Goal: Task Accomplishment & Management: Manage account settings

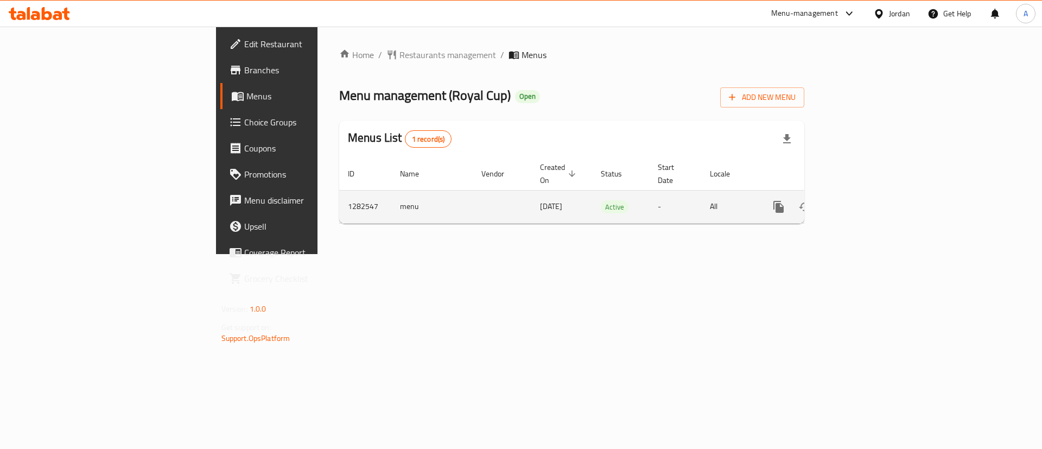
click at [864, 200] on icon "enhanced table" at bounding box center [857, 206] width 13 height 13
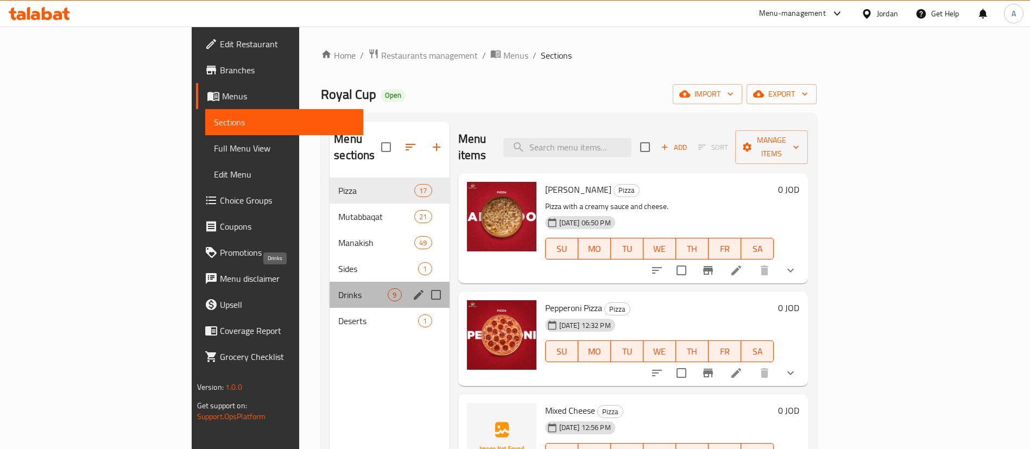
click at [338, 288] on span "Drinks" at bounding box center [362, 294] width 49 height 13
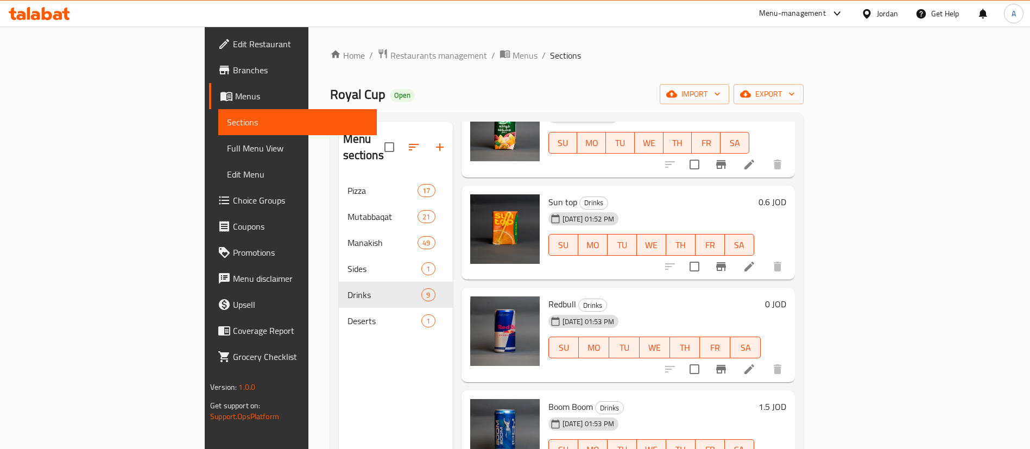
scroll to position [81, 0]
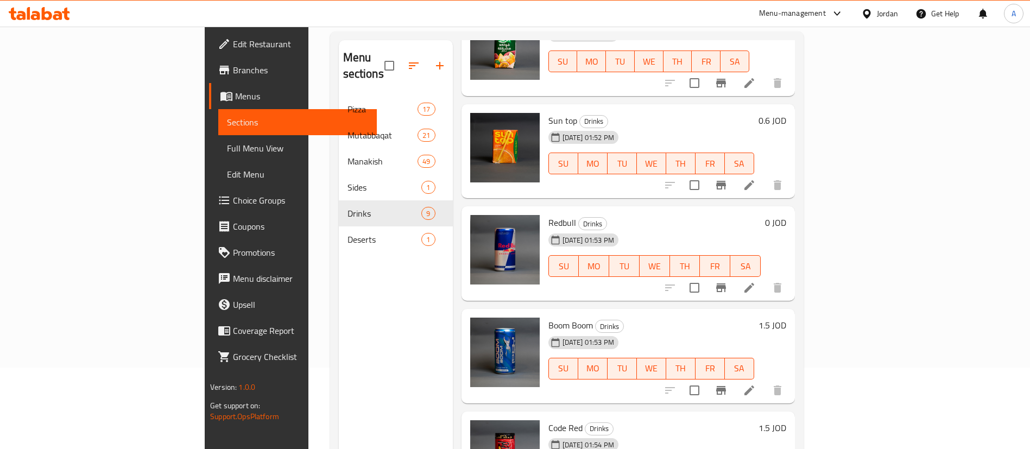
click at [790, 275] on div at bounding box center [724, 288] width 134 height 26
click at [734, 275] on button "Branch-specific-item" at bounding box center [721, 288] width 26 height 26
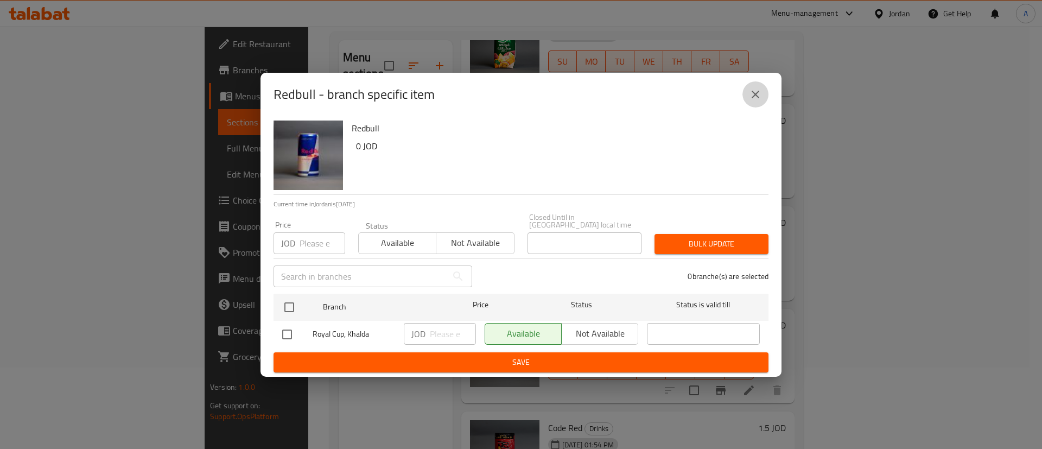
click at [750, 95] on icon "close" at bounding box center [755, 94] width 13 height 13
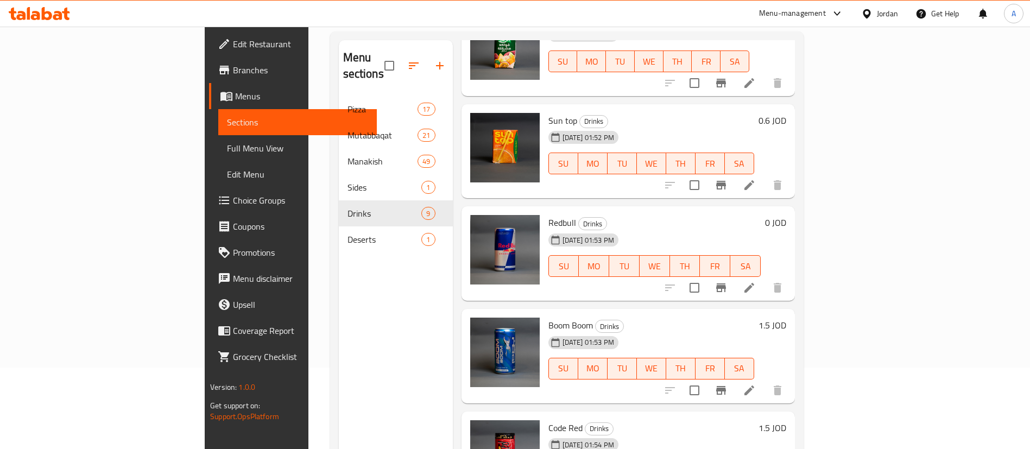
click at [786, 215] on h6 "0 JOD" at bounding box center [775, 222] width 21 height 15
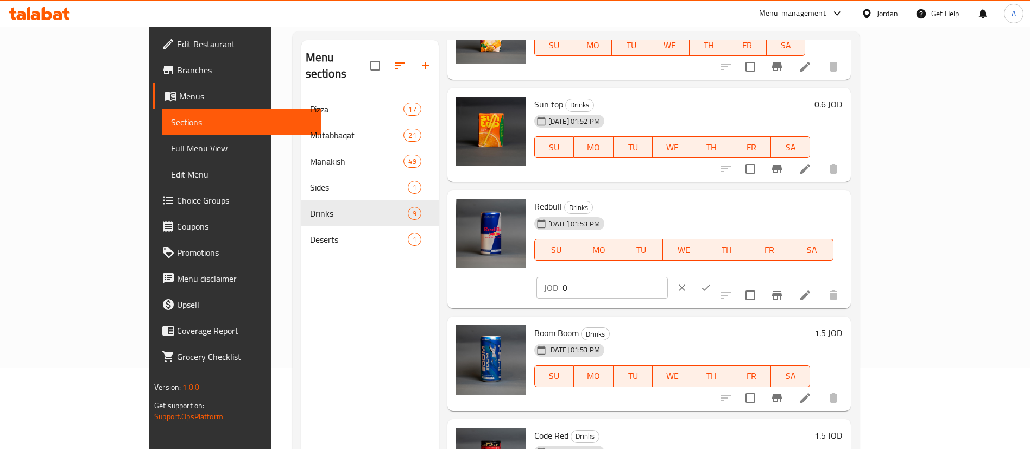
drag, startPoint x: 853, startPoint y: 209, endPoint x: 784, endPoint y: 220, distance: 69.8
click at [797, 220] on div "Redbull Drinks [DATE] 01:53 PM SU MO TU WE TH FR SA JOD 0 ​" at bounding box center [688, 249] width 317 height 110
type input "2.5"
click at [711, 282] on icon "ok" at bounding box center [705, 287] width 11 height 11
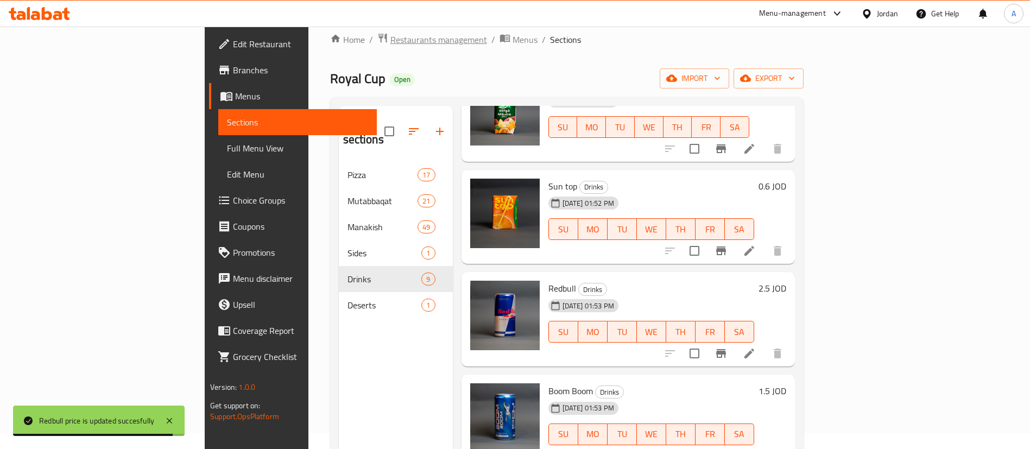
scroll to position [0, 0]
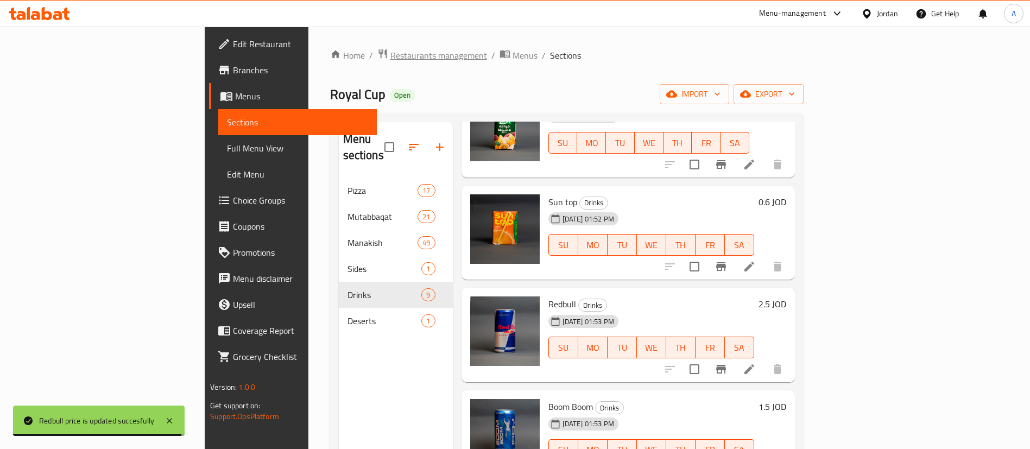
click at [390, 56] on span "Restaurants management" at bounding box center [438, 55] width 97 height 13
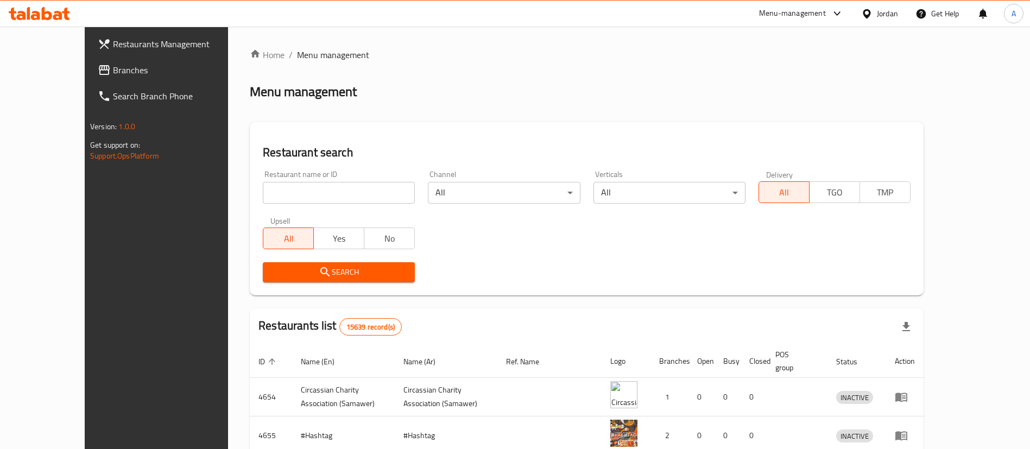
drag, startPoint x: 321, startPoint y: 186, endPoint x: 341, endPoint y: 171, distance: 25.2
click at [321, 186] on input "search" at bounding box center [339, 193] width 152 height 22
type input "كباب عمر"
click button "Search" at bounding box center [339, 272] width 152 height 20
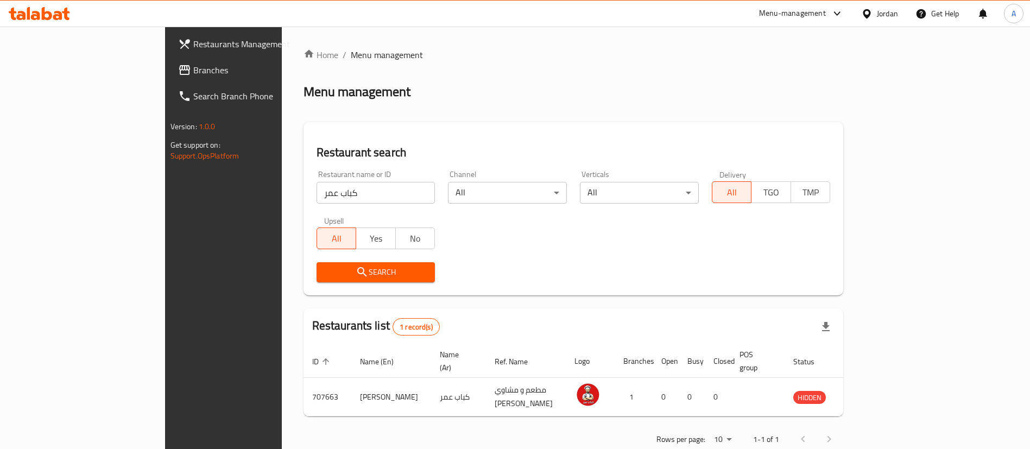
click at [72, 18] on div at bounding box center [39, 14] width 79 height 22
click at [61, 15] on icon at bounding box center [57, 15] width 9 height 9
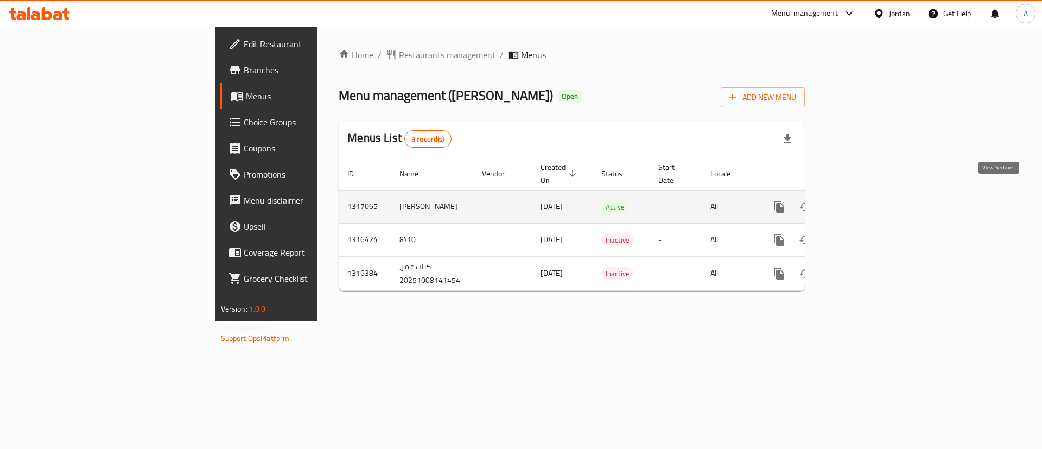
click at [871, 194] on link "enhanced table" at bounding box center [858, 207] width 26 height 26
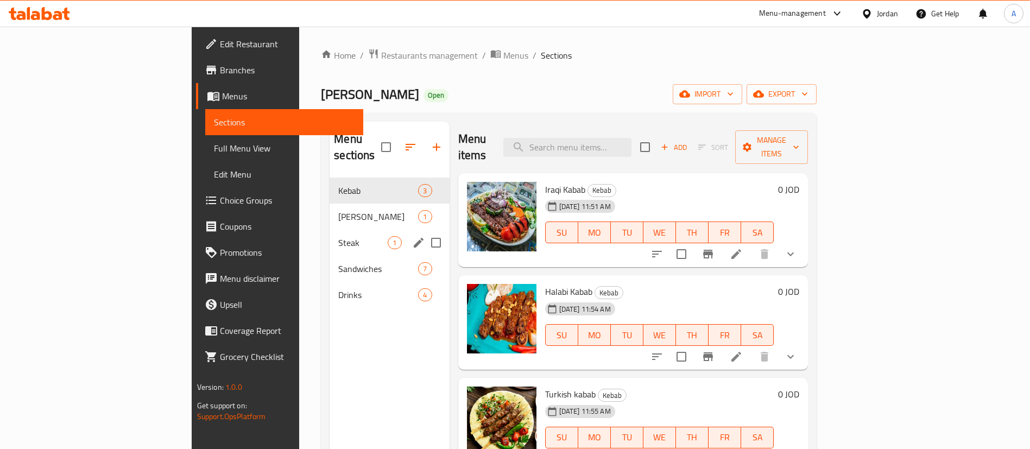
click at [338, 210] on span "Shish Tawooq" at bounding box center [378, 216] width 80 height 13
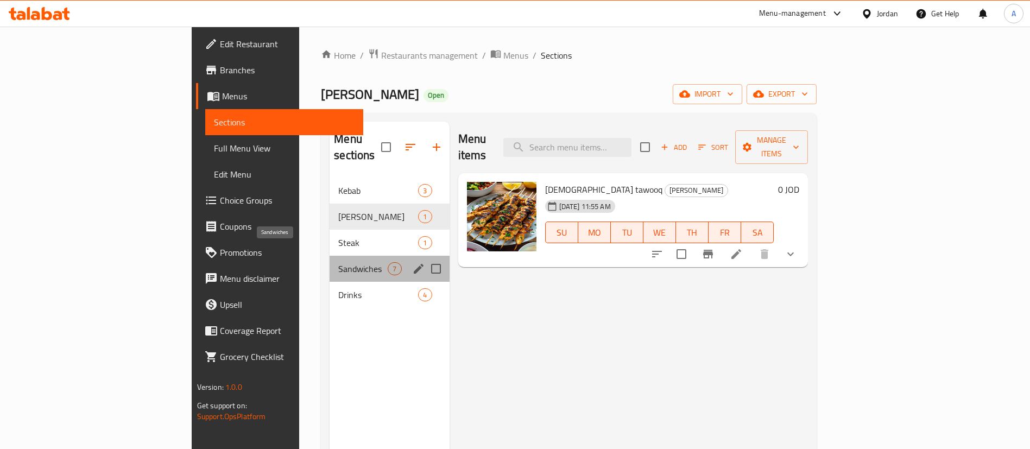
click at [338, 262] on span "Sandwiches" at bounding box center [362, 268] width 49 height 13
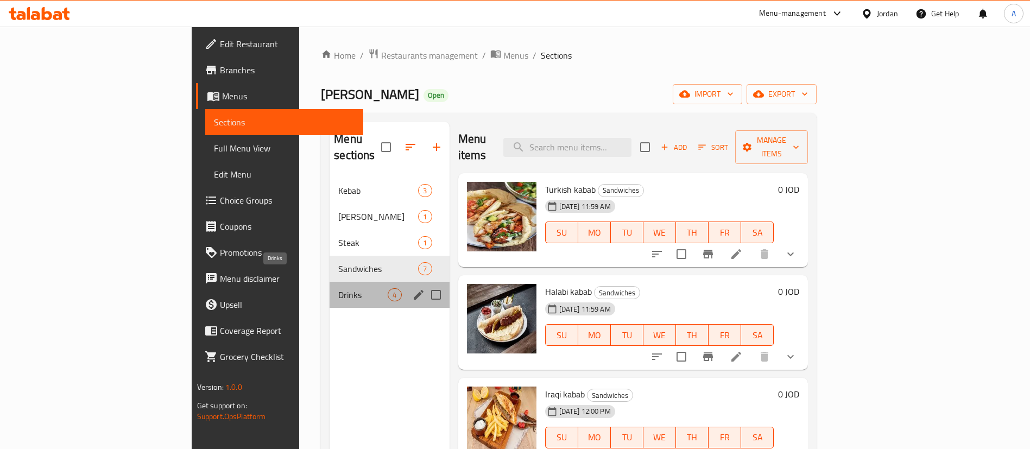
drag, startPoint x: 307, startPoint y: 273, endPoint x: 308, endPoint y: 266, distance: 7.1
click at [338, 288] on span "Drinks" at bounding box center [362, 294] width 49 height 13
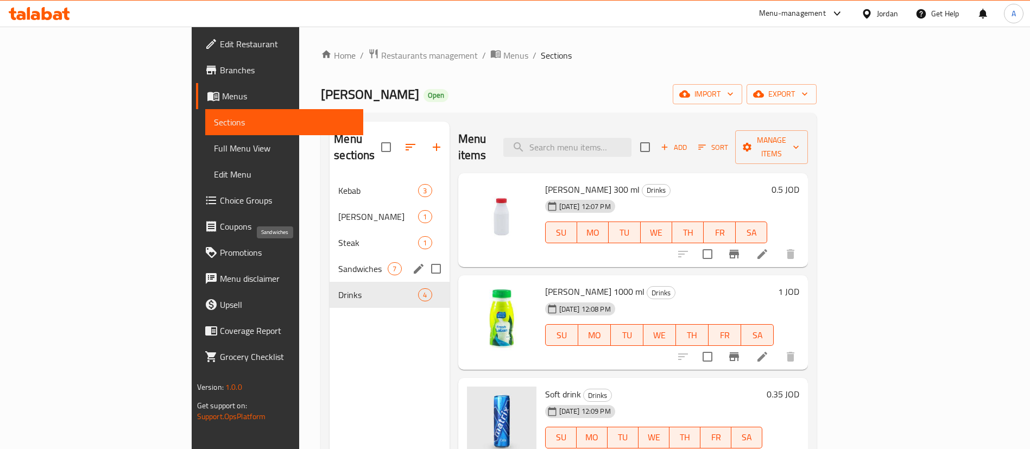
click at [338, 262] on span "Sandwiches" at bounding box center [362, 268] width 49 height 13
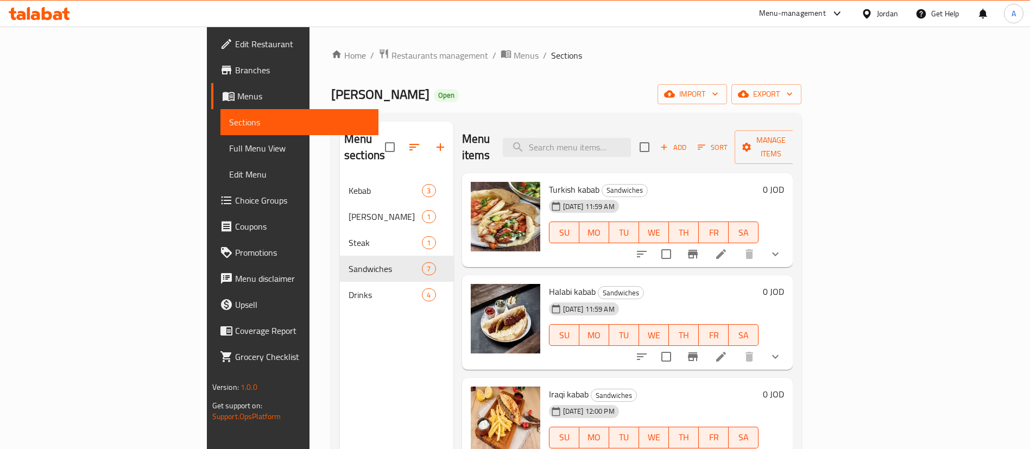
click at [309, 46] on div "Home / Restaurants management / Menus / Sections Kebab Omar Open import export …" at bounding box center [566, 314] width 514 height 574
click at [391, 50] on span "Restaurants management" at bounding box center [439, 55] width 97 height 13
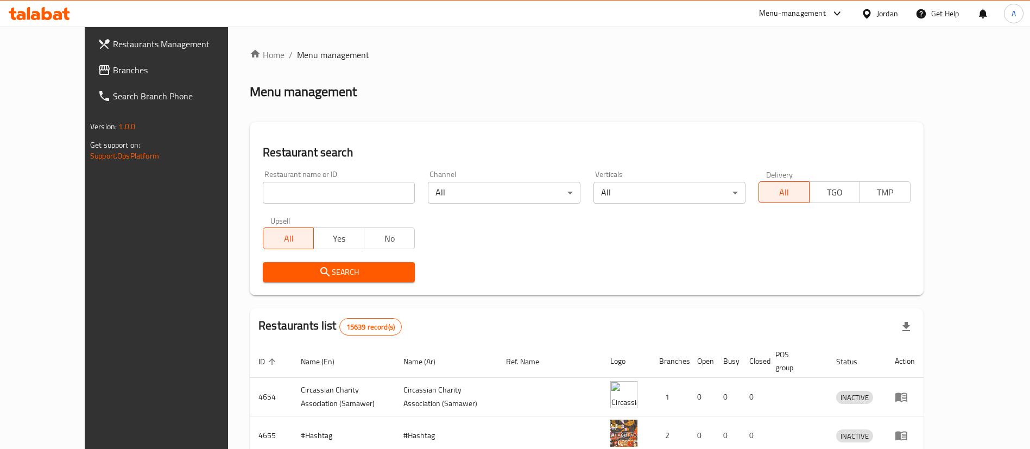
click at [284, 191] on div at bounding box center [515, 224] width 1030 height 449
click at [284, 191] on input "search" at bounding box center [339, 193] width 152 height 22
type input "a"
type input "h"
type input "شاورما بنك"
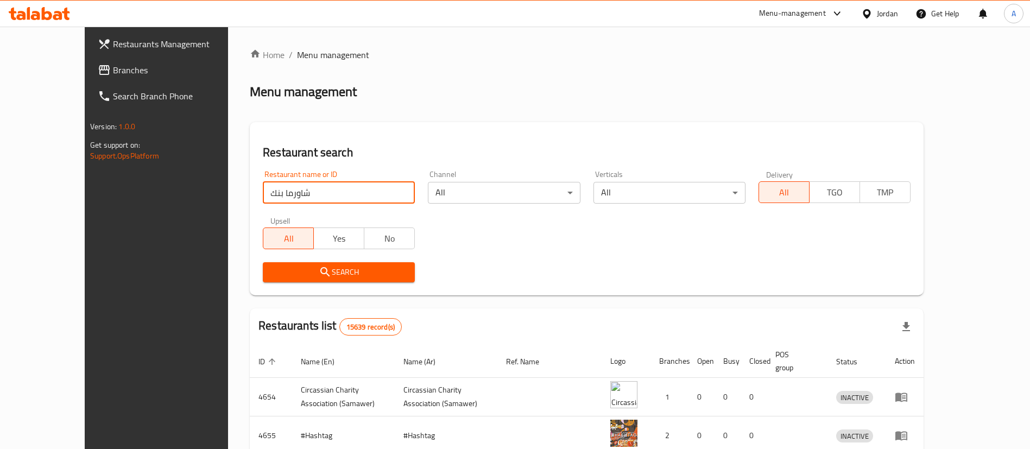
click button "Search" at bounding box center [339, 272] width 152 height 20
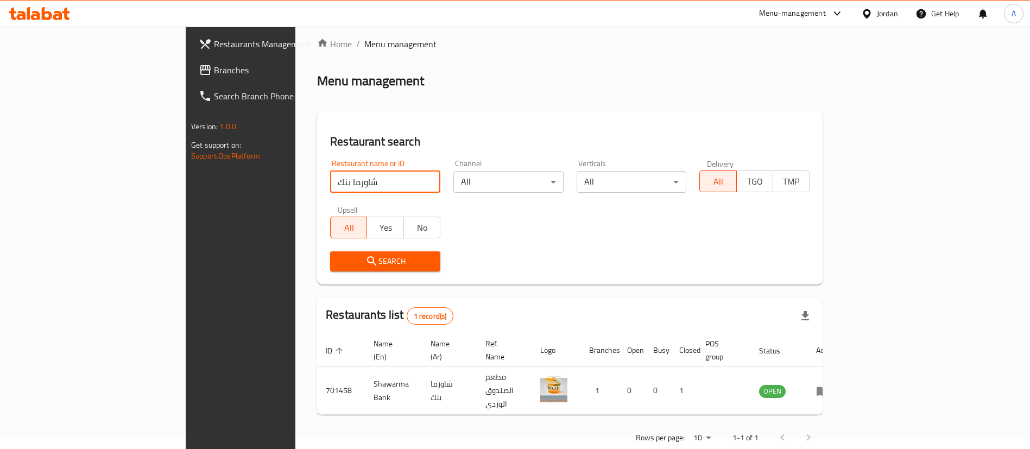
scroll to position [14, 0]
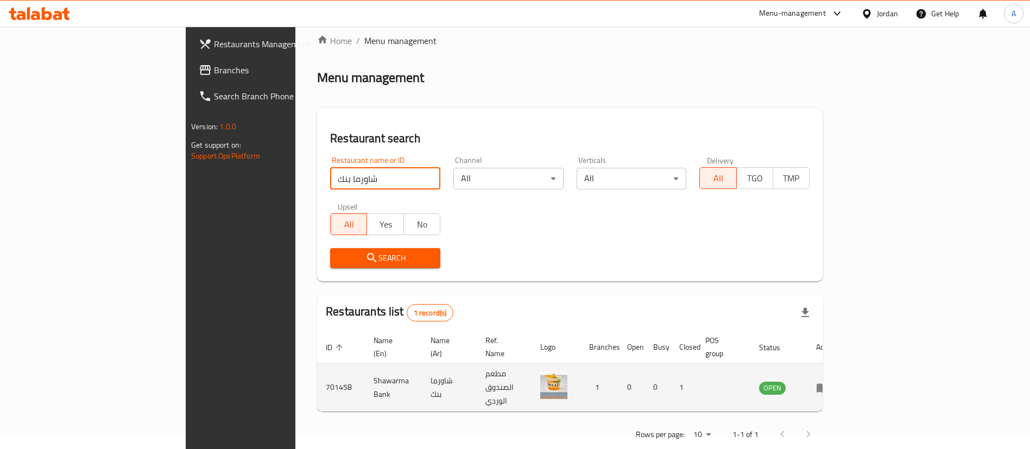
click at [845, 377] on td "enhanced table" at bounding box center [825, 388] width 37 height 48
click at [828, 383] on icon "enhanced table" at bounding box center [822, 387] width 12 height 9
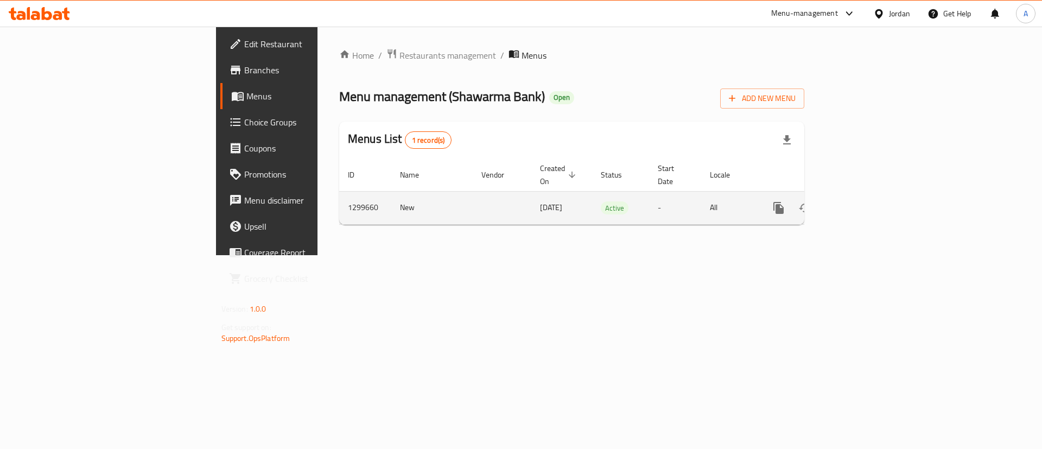
click at [864, 201] on icon "enhanced table" at bounding box center [857, 207] width 13 height 13
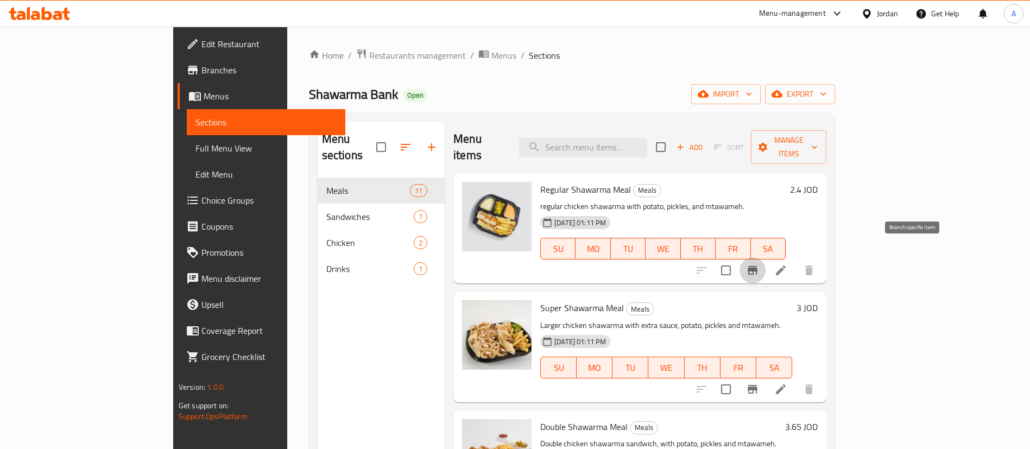
click at [759, 264] on icon "Branch-specific-item" at bounding box center [752, 270] width 13 height 13
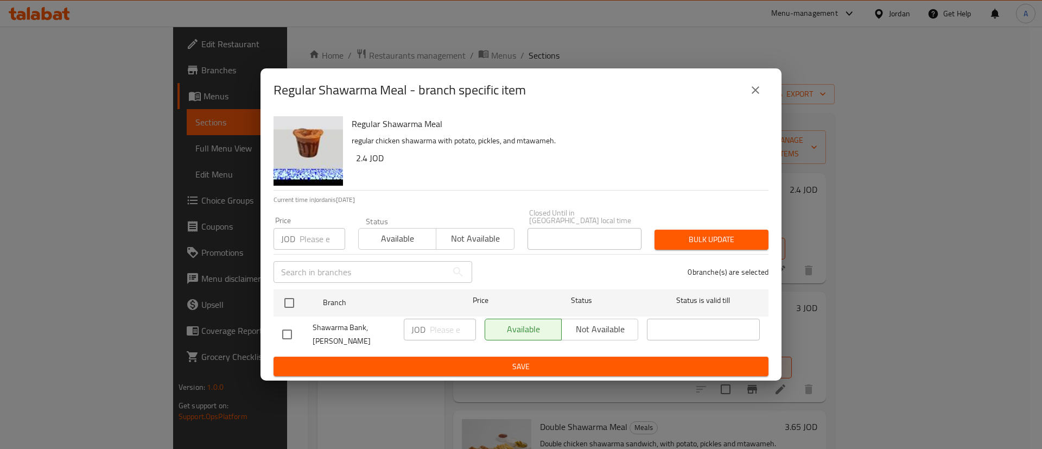
click at [758, 96] on icon "close" at bounding box center [755, 90] width 13 height 13
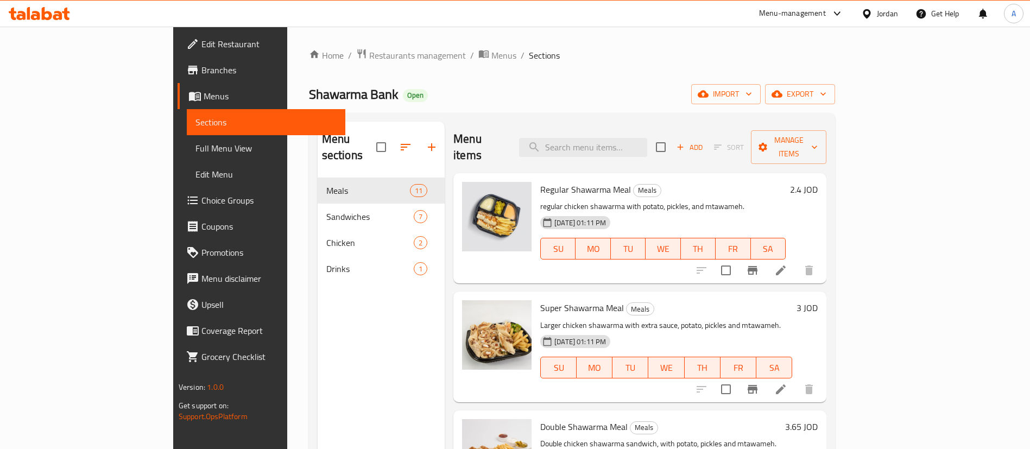
click at [765, 376] on button "Branch-specific-item" at bounding box center [752, 389] width 26 height 26
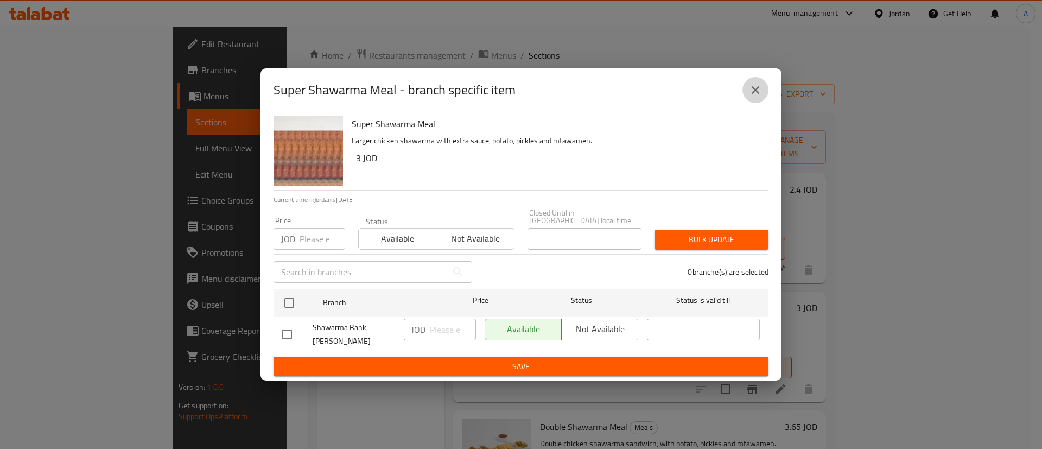
click at [745, 94] on button "close" at bounding box center [756, 90] width 26 height 26
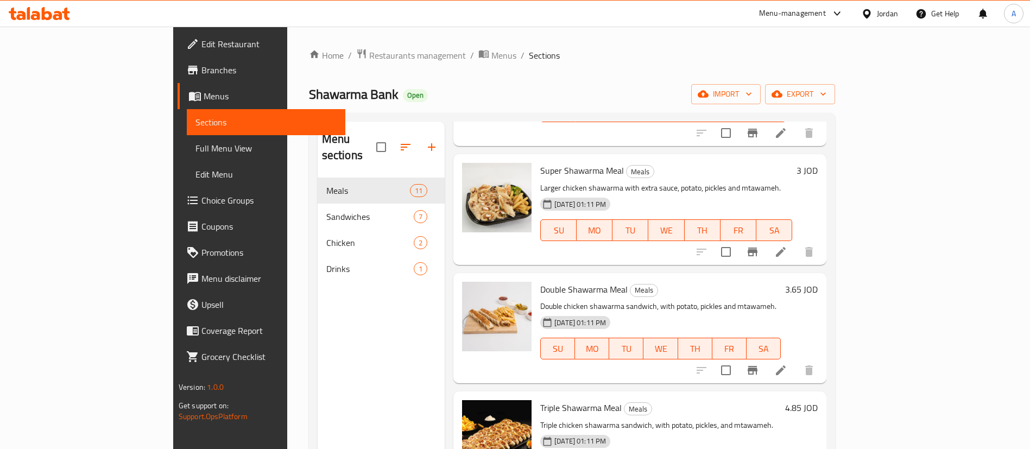
scroll to position [163, 0]
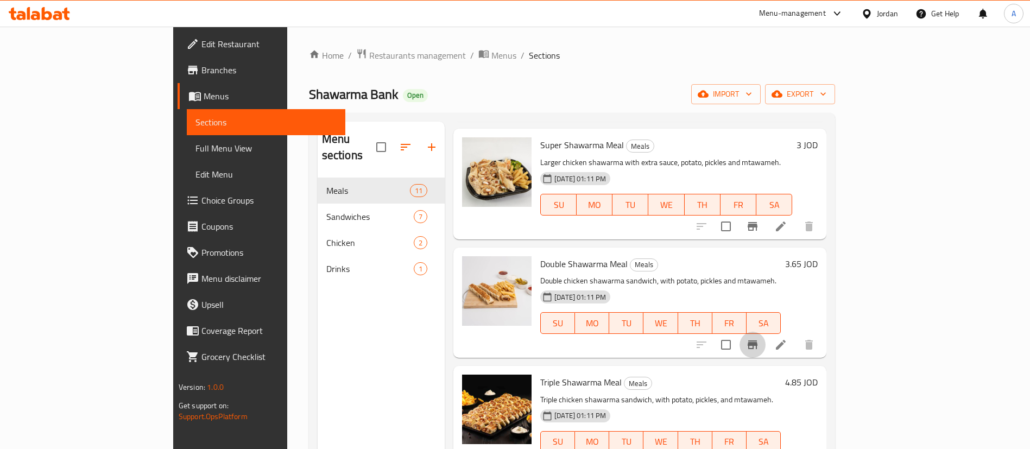
click at [765, 332] on button "Branch-specific-item" at bounding box center [752, 345] width 26 height 26
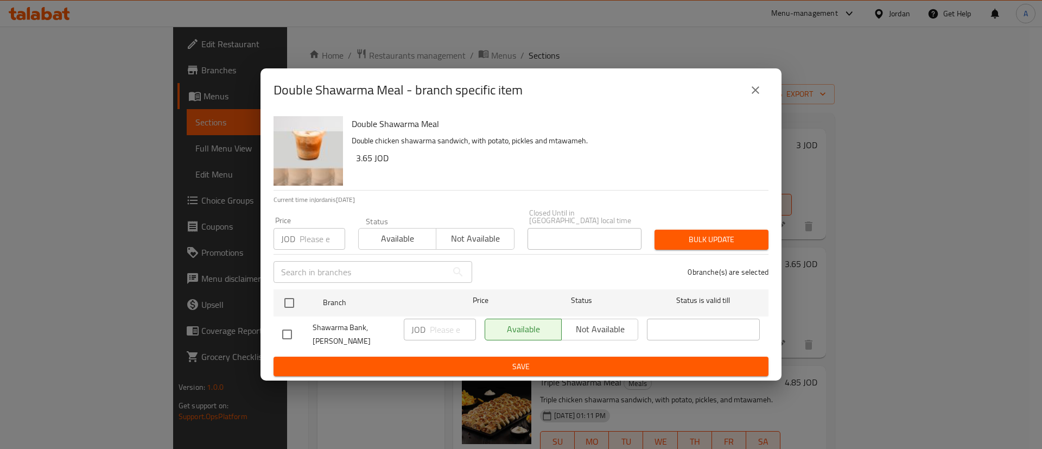
click at [745, 93] on button "close" at bounding box center [756, 90] width 26 height 26
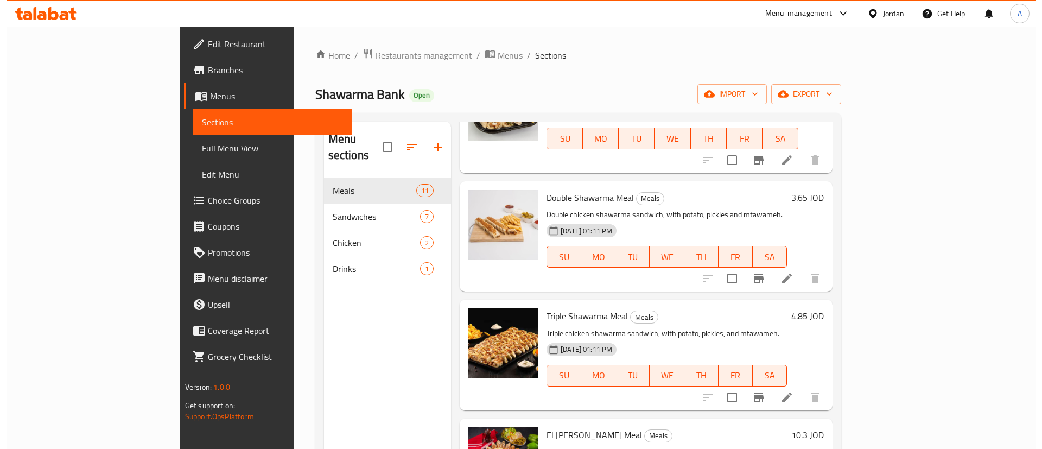
scroll to position [244, 0]
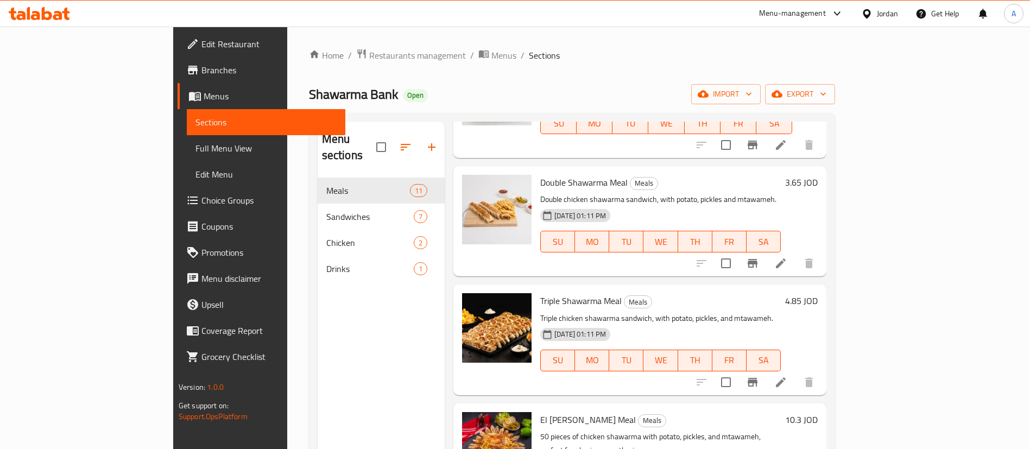
click at [759, 376] on icon "Branch-specific-item" at bounding box center [752, 382] width 13 height 13
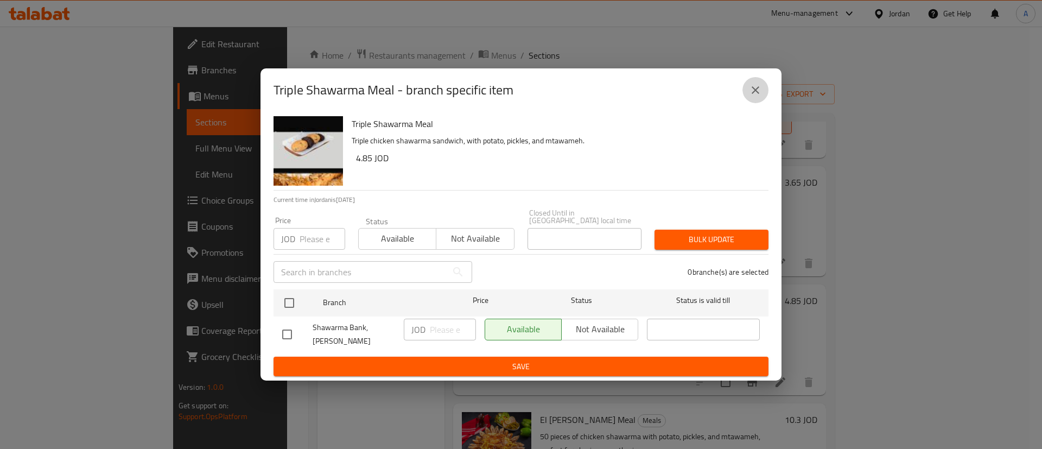
click at [757, 103] on button "close" at bounding box center [756, 90] width 26 height 26
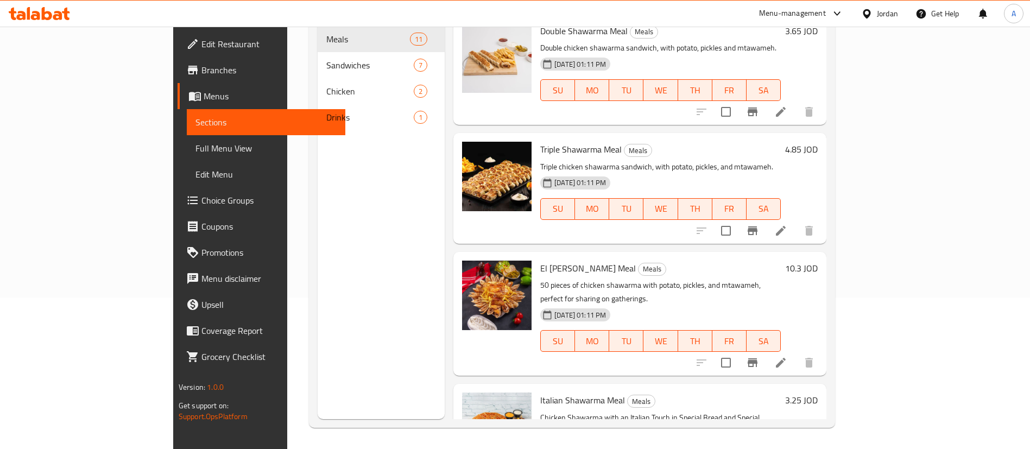
scroll to position [152, 0]
click at [759, 356] on icon "Branch-specific-item" at bounding box center [752, 362] width 13 height 13
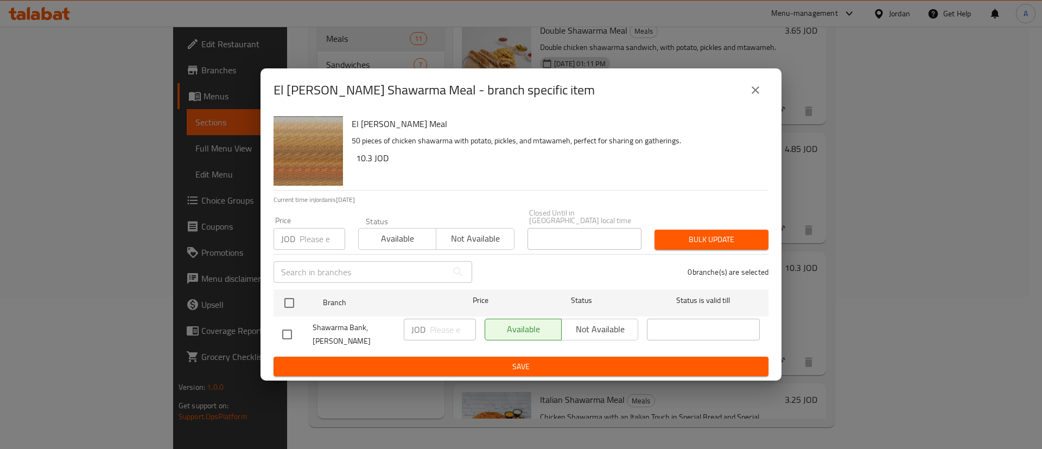
click at [744, 98] on button "close" at bounding box center [756, 90] width 26 height 26
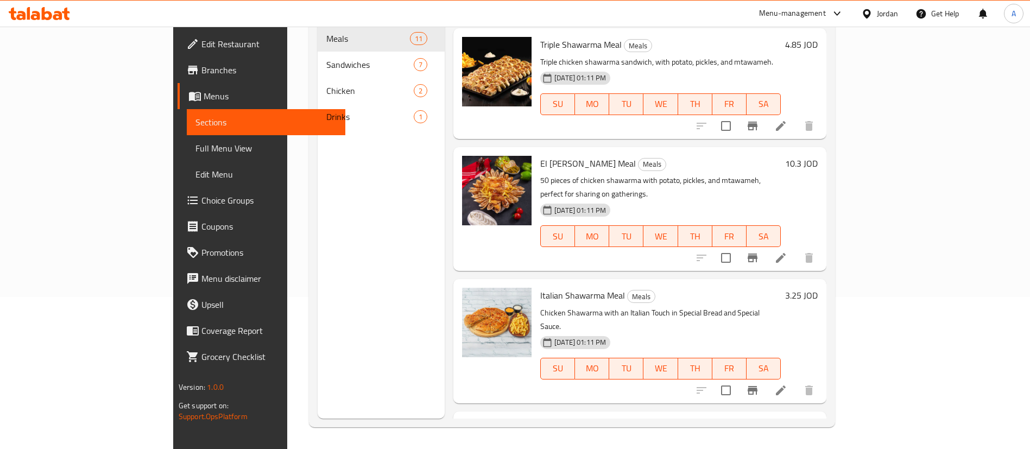
scroll to position [407, 0]
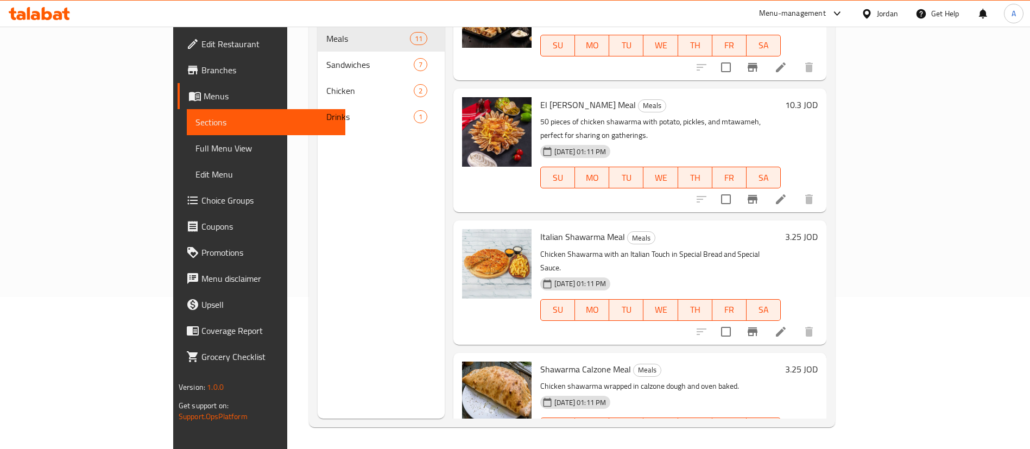
click at [757, 327] on icon "Branch-specific-item" at bounding box center [753, 331] width 10 height 9
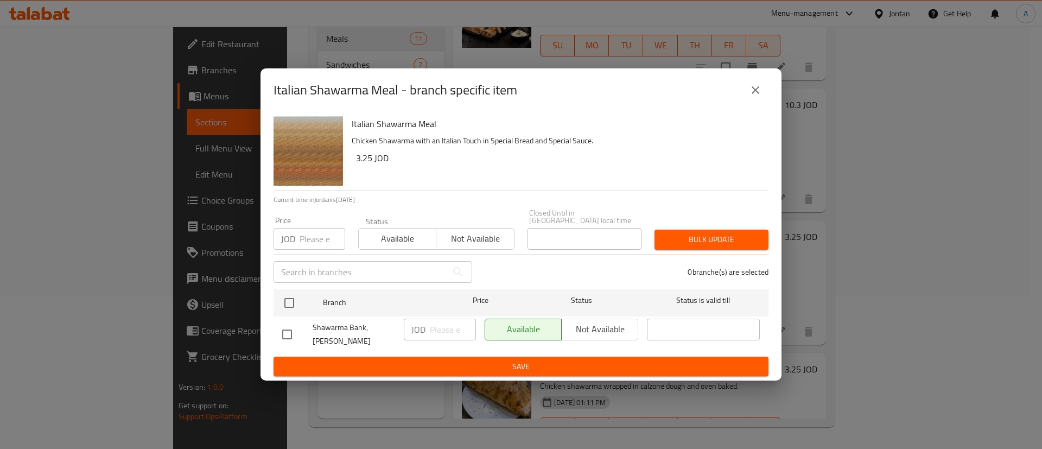
click at [764, 103] on button "close" at bounding box center [756, 90] width 26 height 26
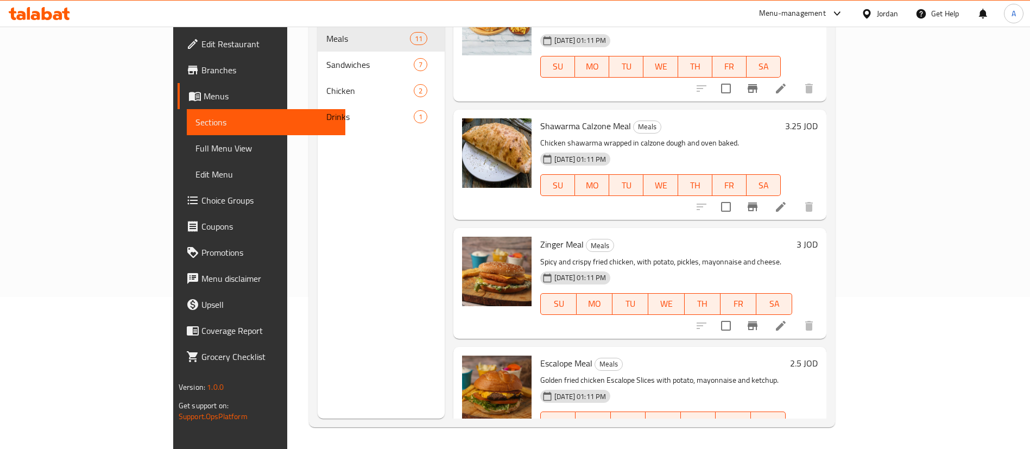
scroll to position [651, 0]
click at [757, 201] on icon "Branch-specific-item" at bounding box center [753, 205] width 10 height 9
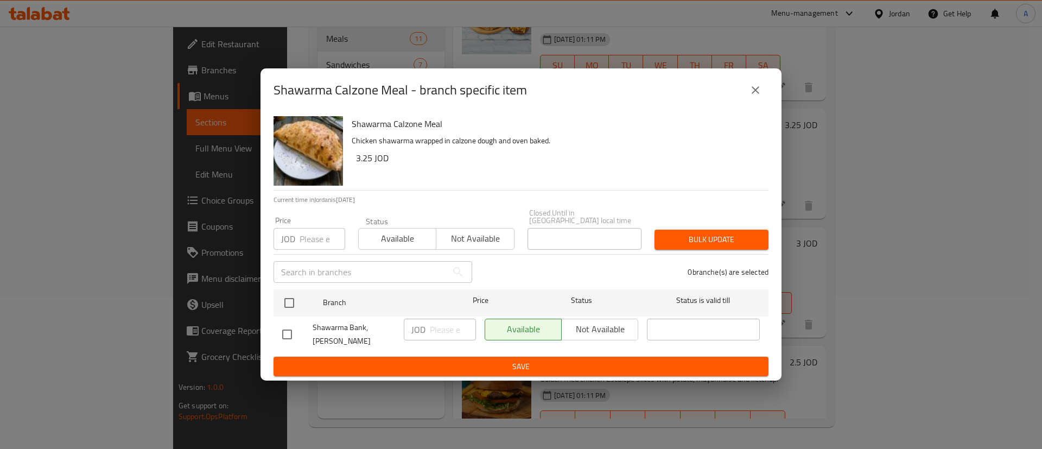
click at [763, 103] on button "close" at bounding box center [756, 90] width 26 height 26
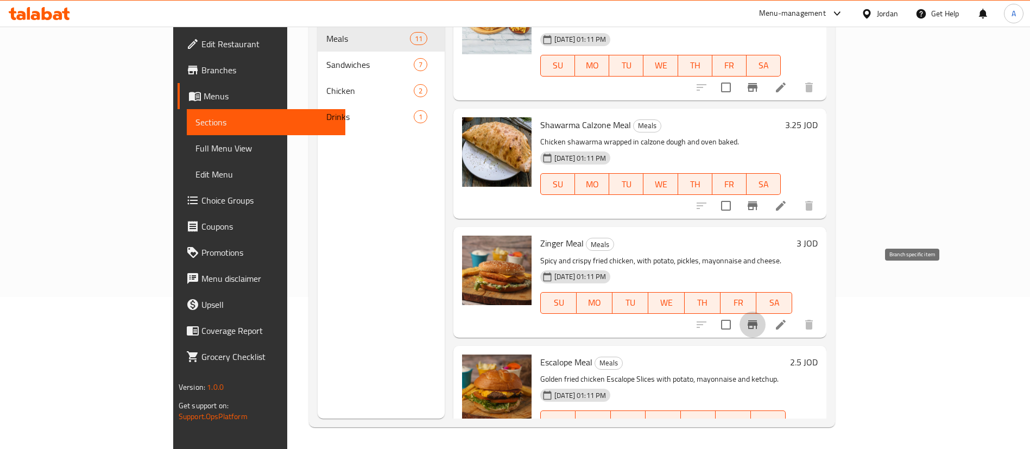
click at [765, 312] on button "Branch-specific-item" at bounding box center [752, 325] width 26 height 26
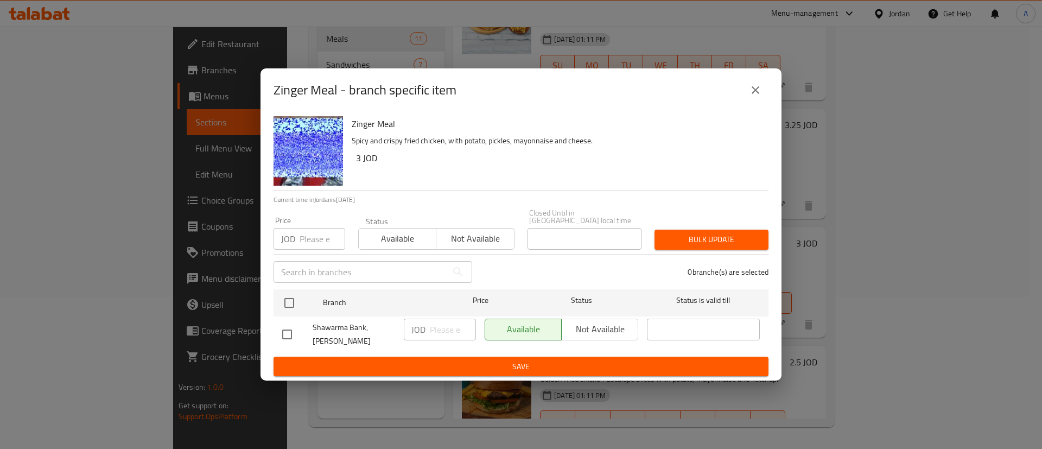
click at [752, 92] on icon "close" at bounding box center [755, 90] width 13 height 13
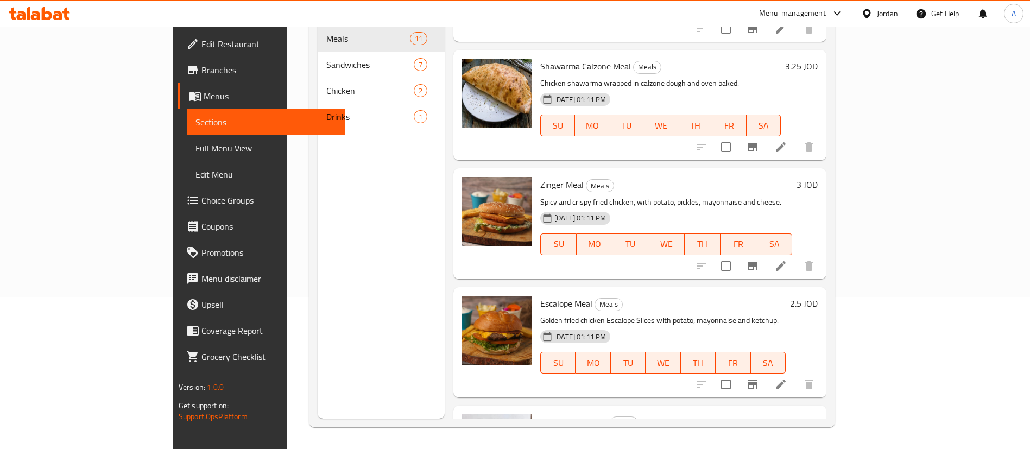
scroll to position [733, 0]
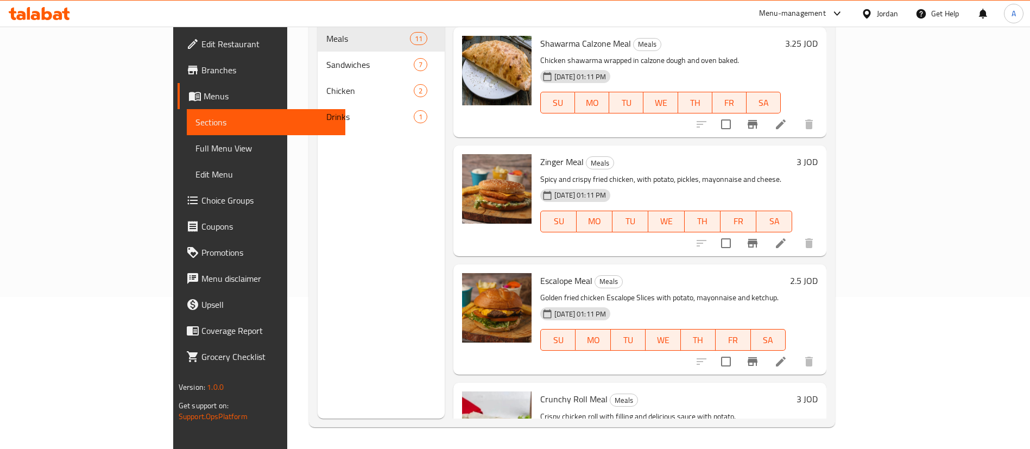
click at [759, 355] on icon "Branch-specific-item" at bounding box center [752, 361] width 13 height 13
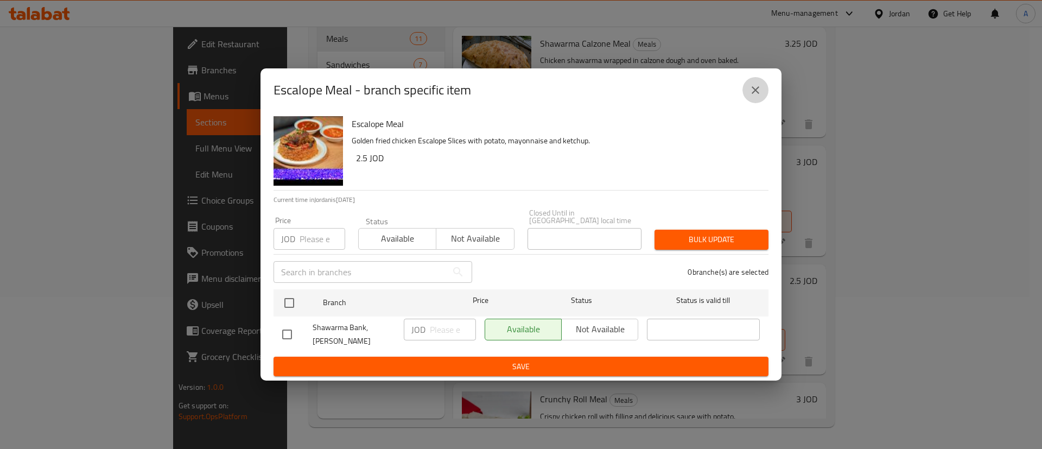
click at [766, 97] on button "close" at bounding box center [756, 90] width 26 height 26
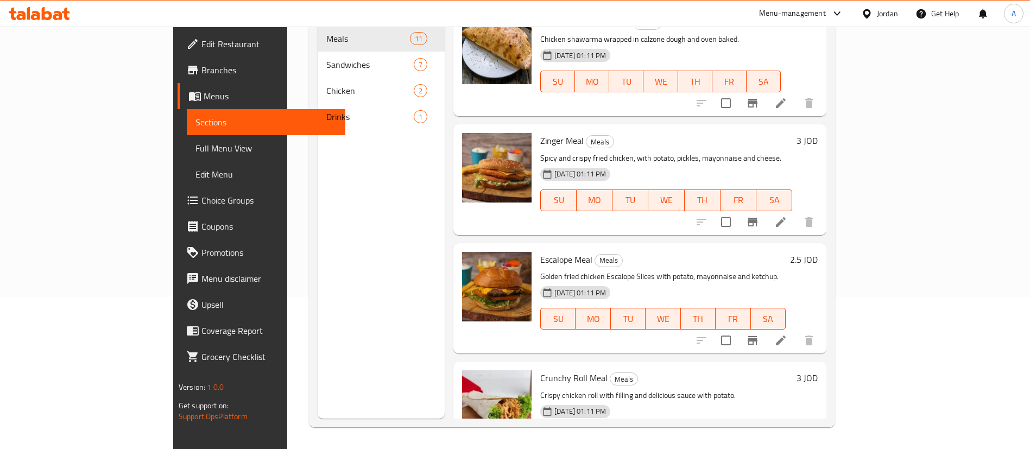
scroll to position [814, 0]
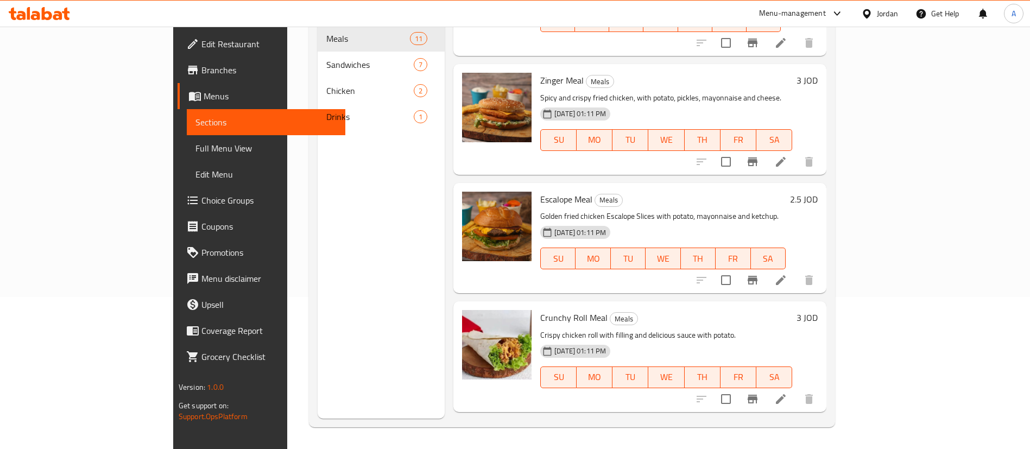
click at [765, 386] on button "Branch-specific-item" at bounding box center [752, 399] width 26 height 26
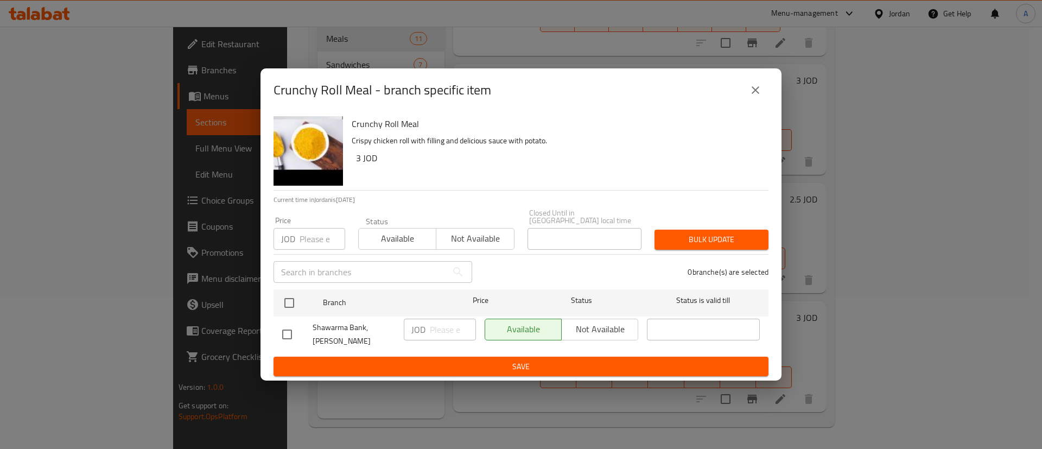
click at [756, 82] on div "Crunchy Roll Meal - branch specific item" at bounding box center [521, 89] width 521 height 43
click at [756, 96] on icon "close" at bounding box center [755, 90] width 13 height 13
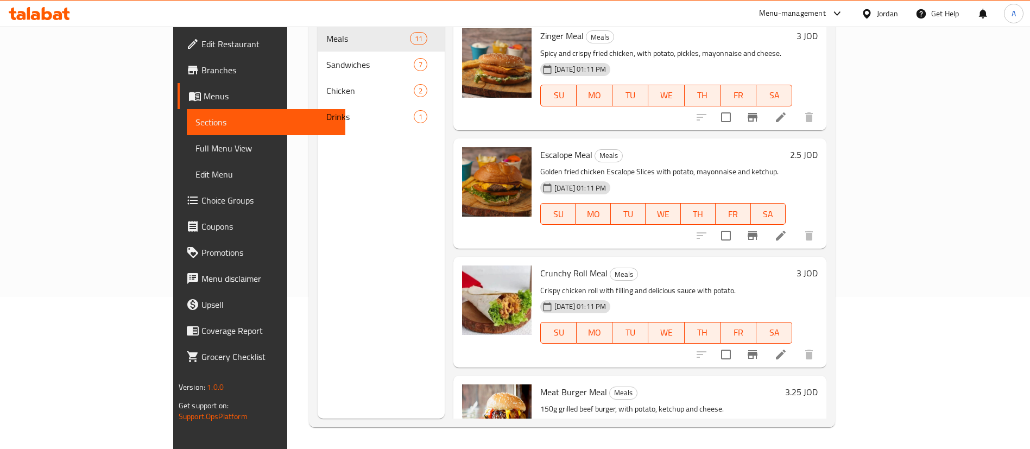
scroll to position [883, 0]
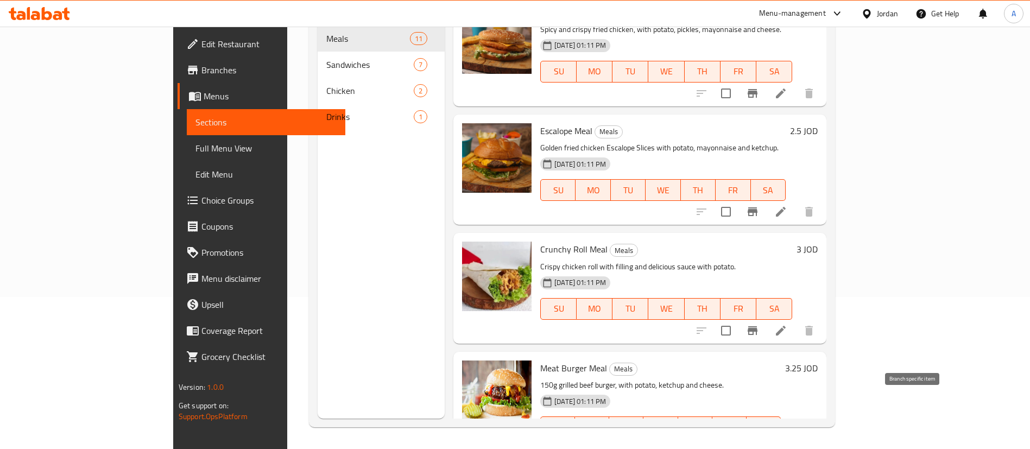
click at [765, 436] on button "Branch-specific-item" at bounding box center [752, 449] width 26 height 26
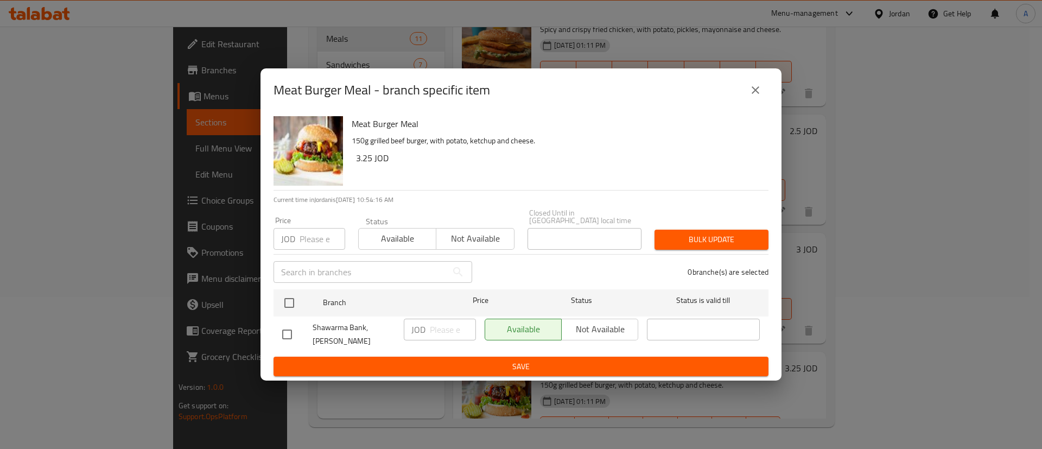
click at [754, 97] on icon "close" at bounding box center [755, 90] width 13 height 13
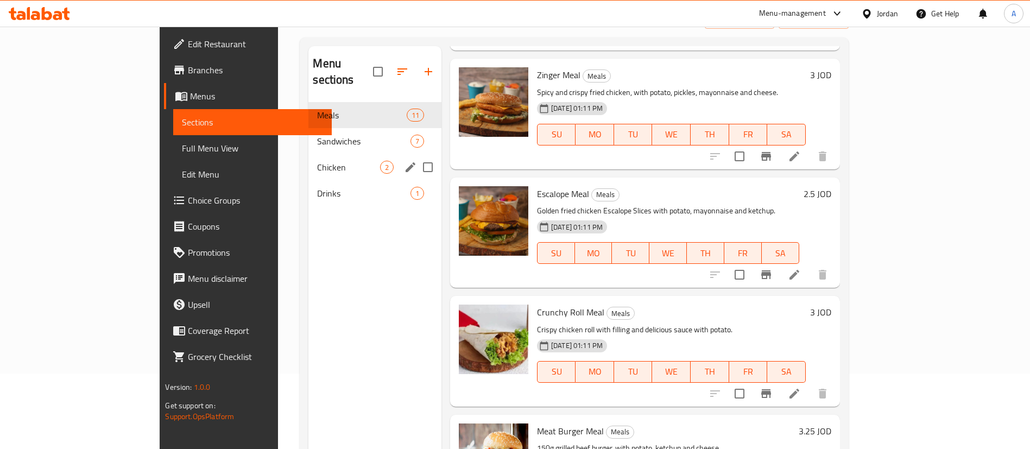
scroll to position [0, 0]
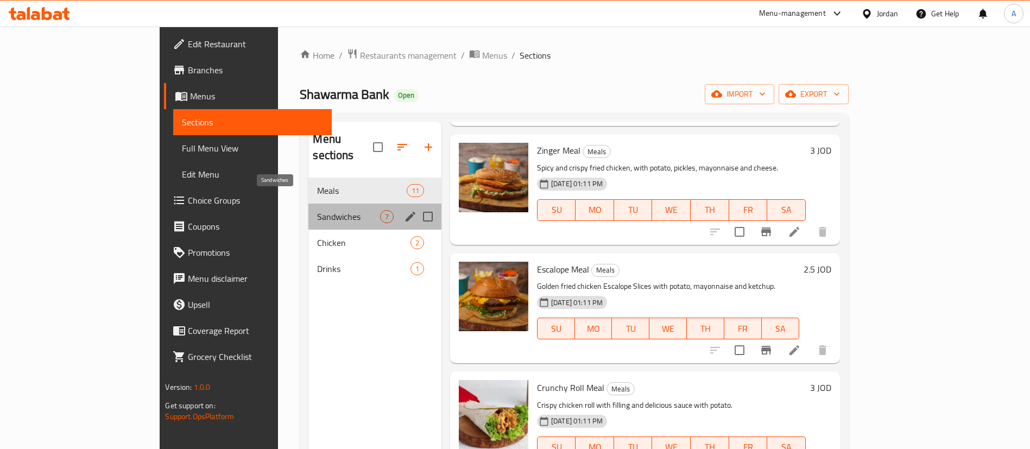
drag, startPoint x: 264, startPoint y: 206, endPoint x: 368, endPoint y: 198, distance: 104.1
click at [317, 210] on span "Sandwiches" at bounding box center [348, 216] width 62 height 13
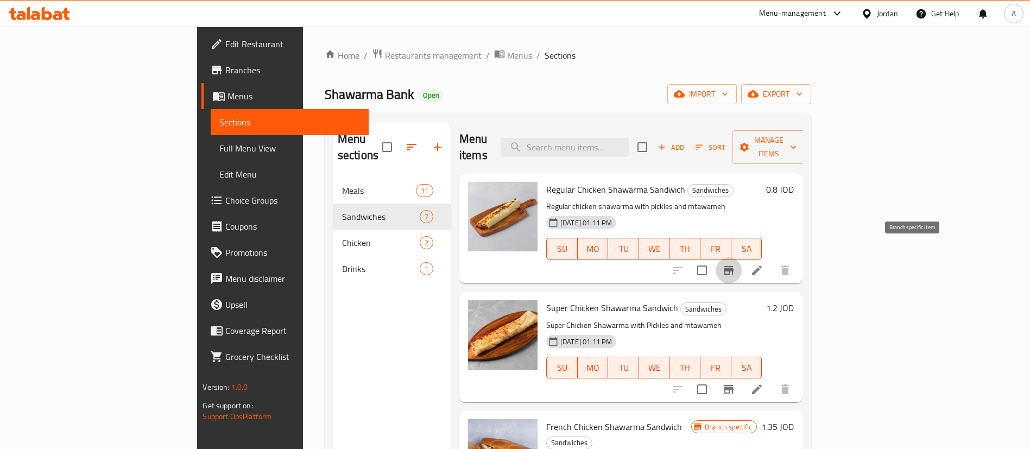
click at [735, 264] on icon "Branch-specific-item" at bounding box center [728, 270] width 13 height 13
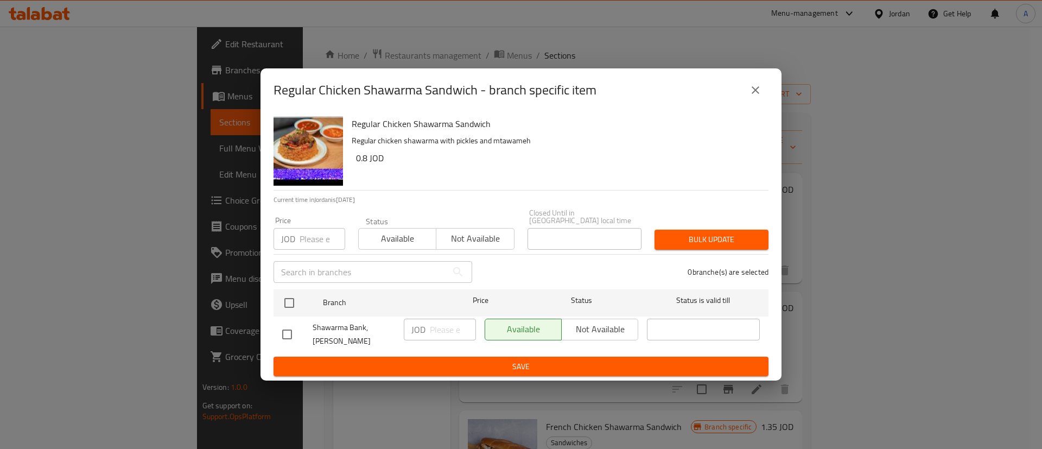
click at [759, 94] on icon "close" at bounding box center [756, 90] width 8 height 8
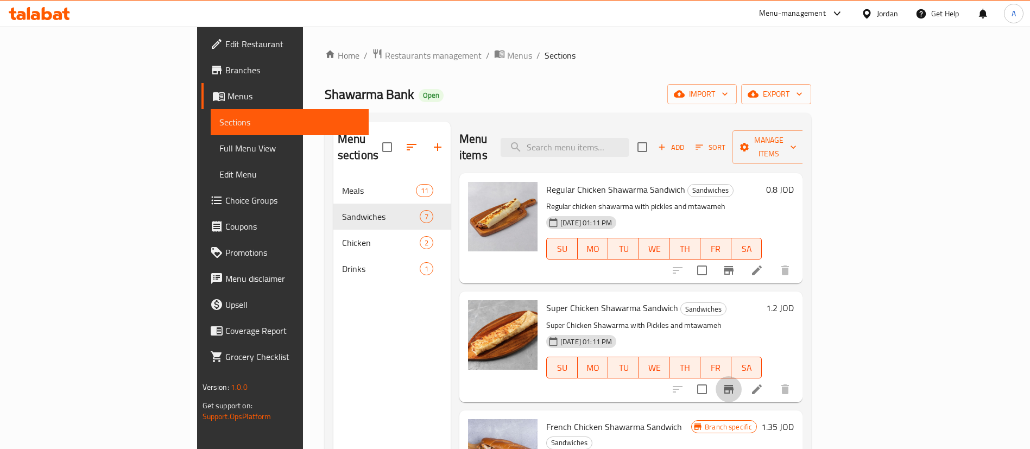
click at [742, 377] on button "Branch-specific-item" at bounding box center [729, 389] width 26 height 26
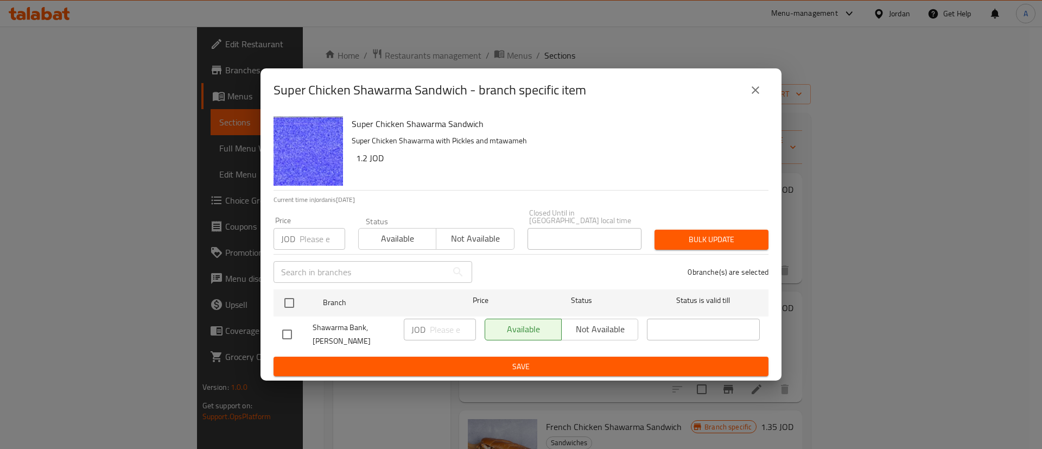
click at [757, 103] on button "close" at bounding box center [756, 90] width 26 height 26
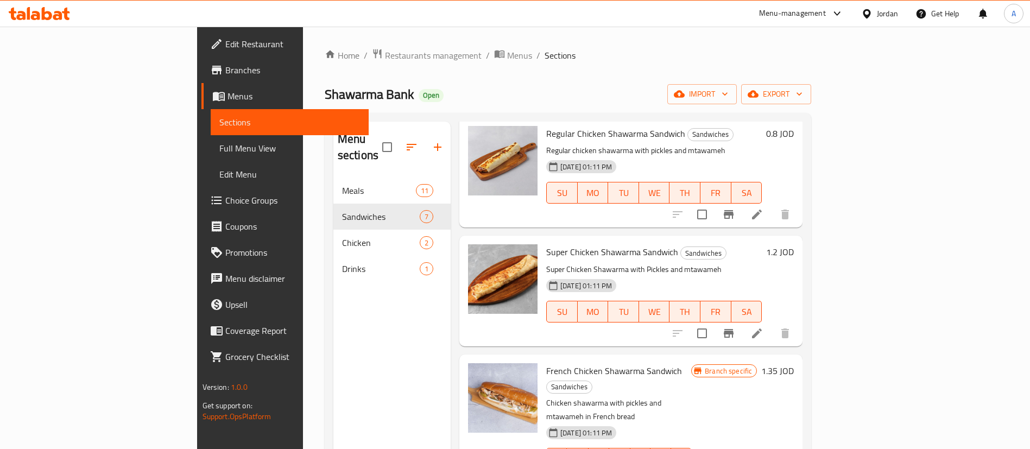
scroll to position [81, 0]
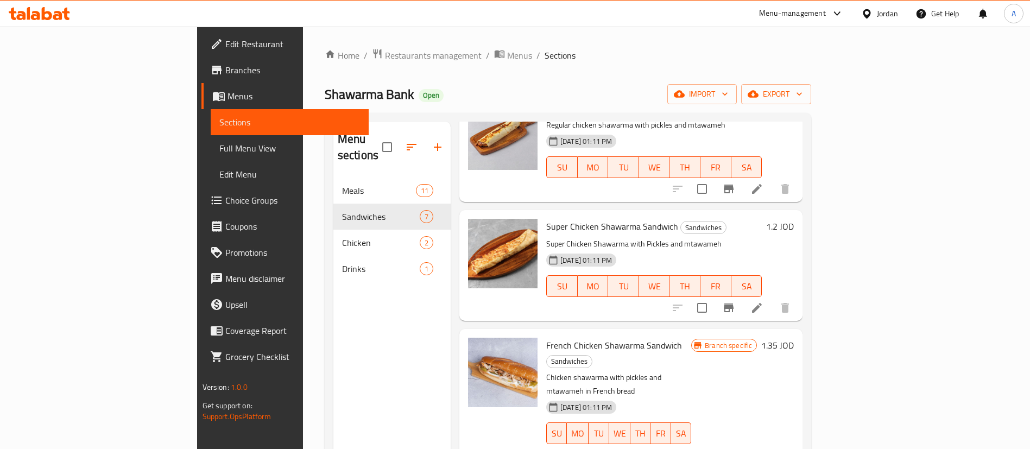
click at [735, 448] on icon "Branch-specific-item" at bounding box center [728, 454] width 13 height 13
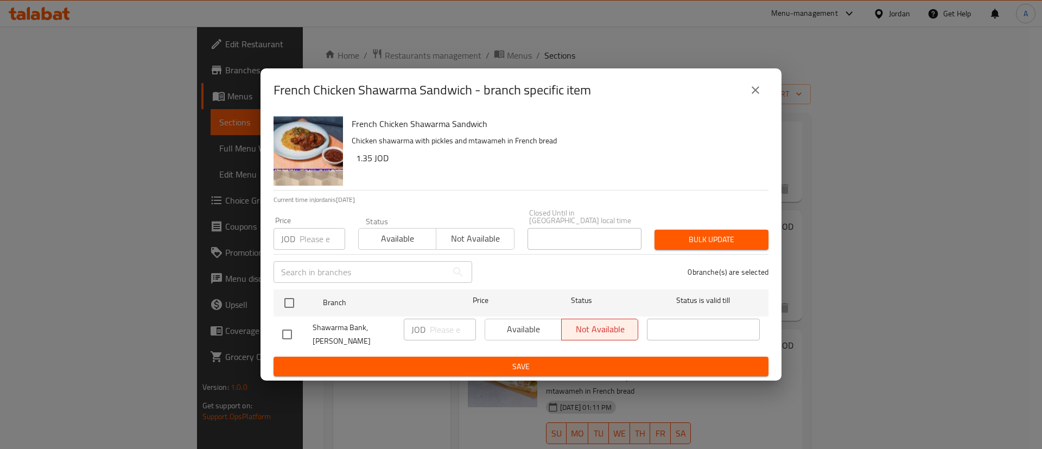
drag, startPoint x: 757, startPoint y: 94, endPoint x: 319, endPoint y: 295, distance: 481.5
click at [404, 275] on div "French Chicken Shawarma Sandwich - branch specific item French Chicken Shawarma…" at bounding box center [521, 224] width 521 height 313
drag, startPoint x: 288, startPoint y: 308, endPoint x: 347, endPoint y: 312, distance: 58.7
click at [289, 308] on input "checkbox" at bounding box center [289, 303] width 23 height 23
checkbox input "true"
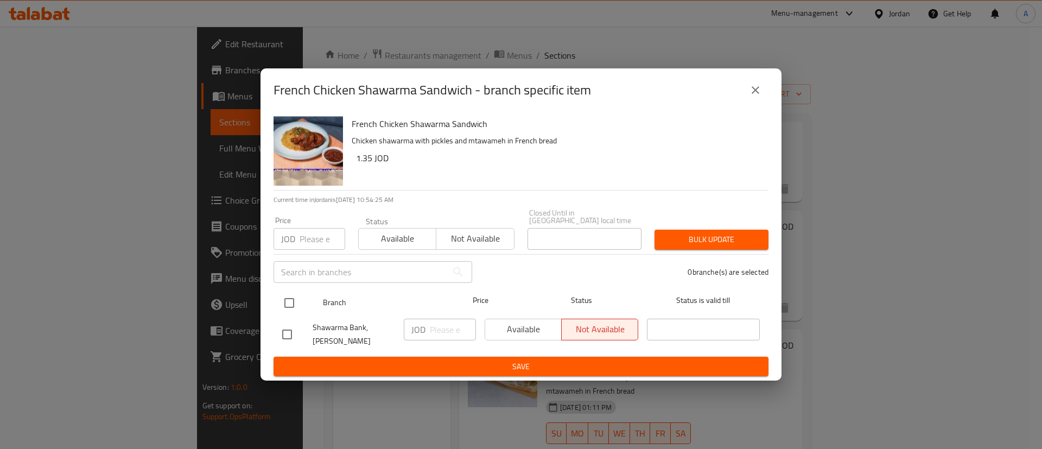
checkbox input "true"
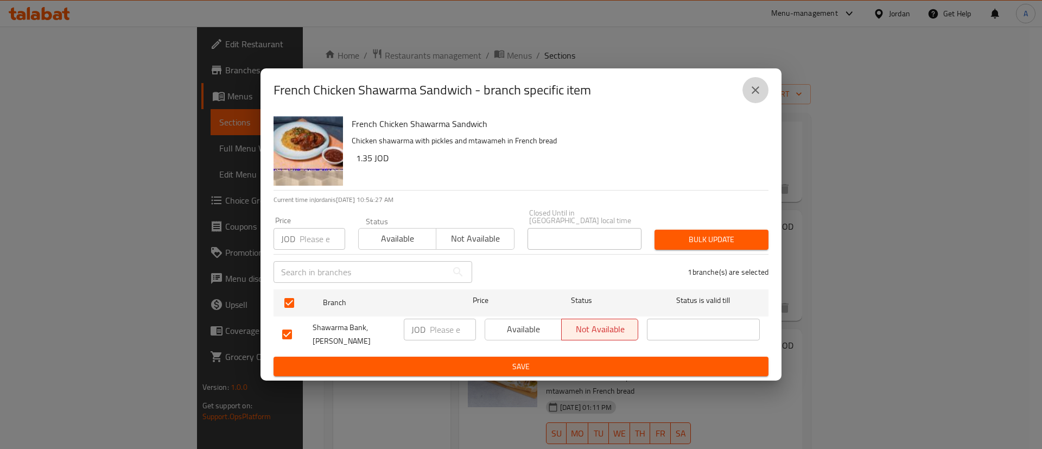
click at [750, 97] on icon "close" at bounding box center [755, 90] width 13 height 13
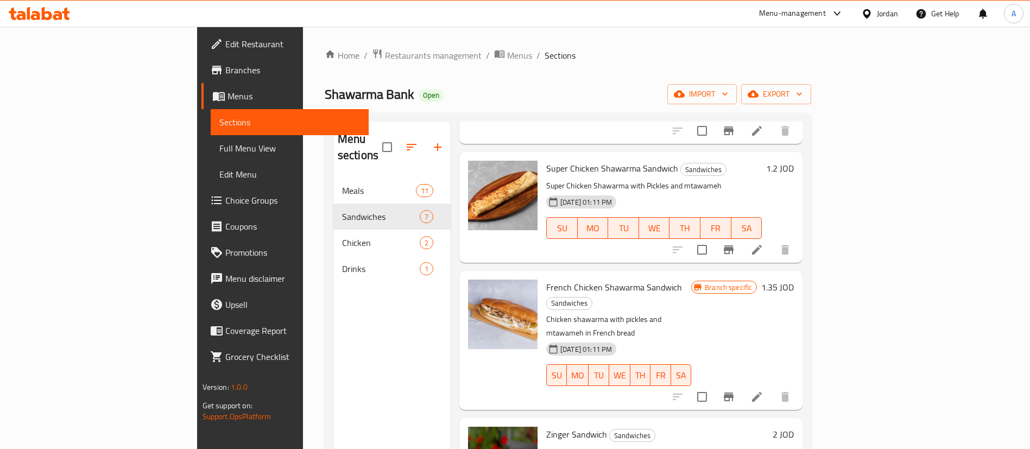
scroll to position [163, 0]
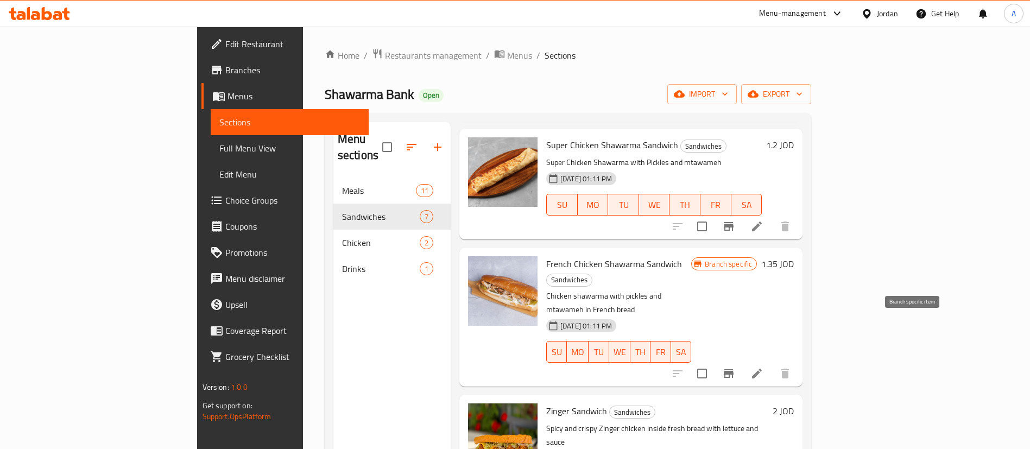
click at [735, 367] on icon "Branch-specific-item" at bounding box center [728, 373] width 13 height 13
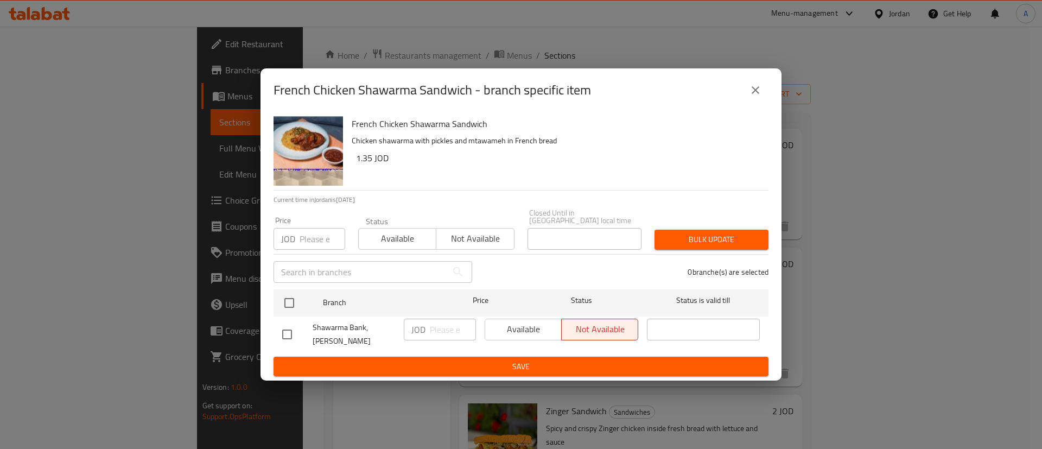
click at [756, 94] on icon "close" at bounding box center [756, 90] width 8 height 8
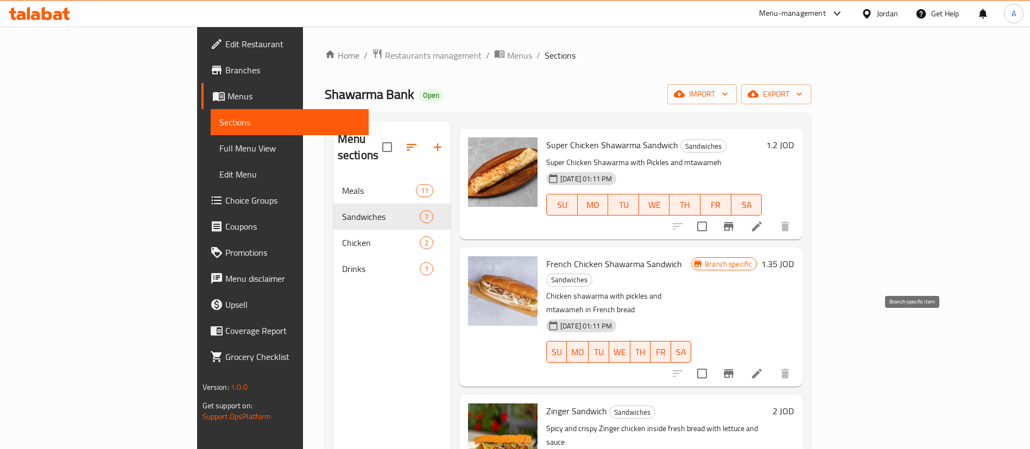
click at [742, 360] on button "Branch-specific-item" at bounding box center [729, 373] width 26 height 26
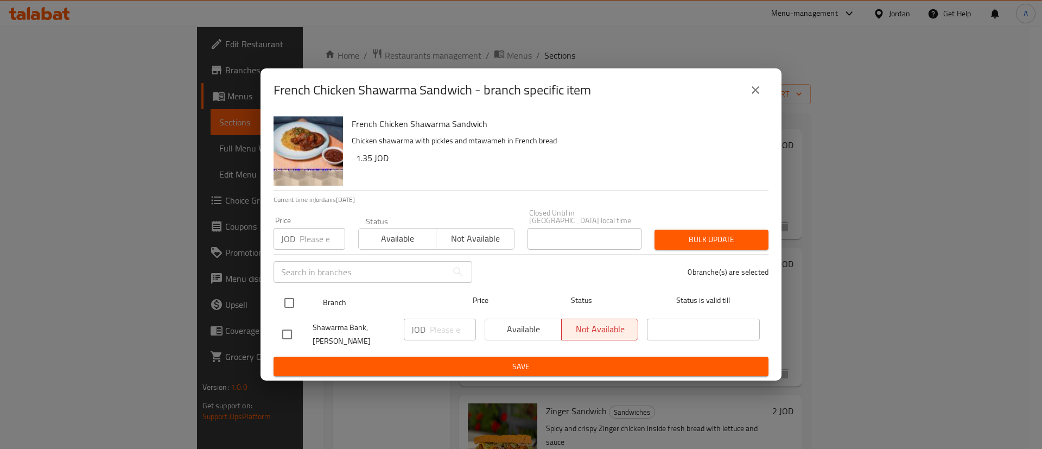
click at [292, 302] on input "checkbox" at bounding box center [289, 303] width 23 height 23
checkbox input "true"
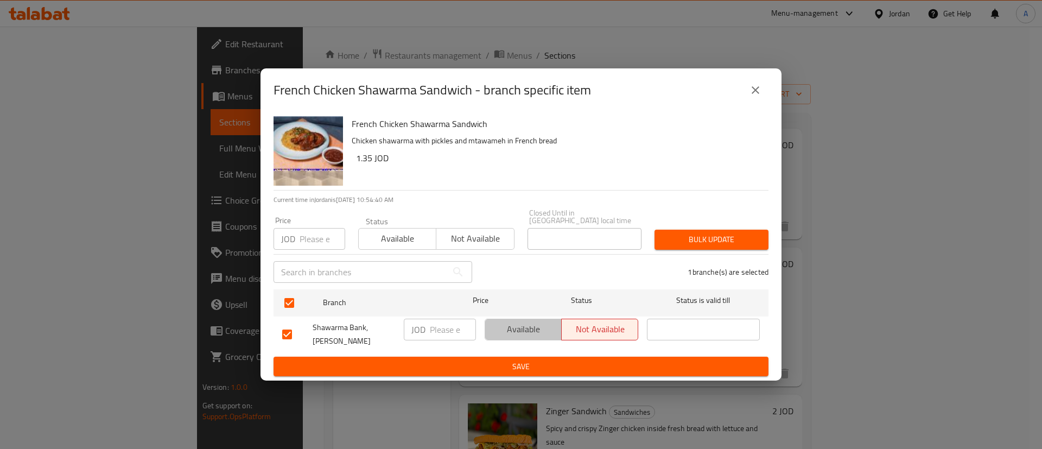
drag, startPoint x: 527, startPoint y: 332, endPoint x: 525, endPoint y: 346, distance: 14.3
click at [527, 330] on span "Available" at bounding box center [524, 329] width 68 height 16
click at [492, 360] on span "Save" at bounding box center [521, 367] width 478 height 14
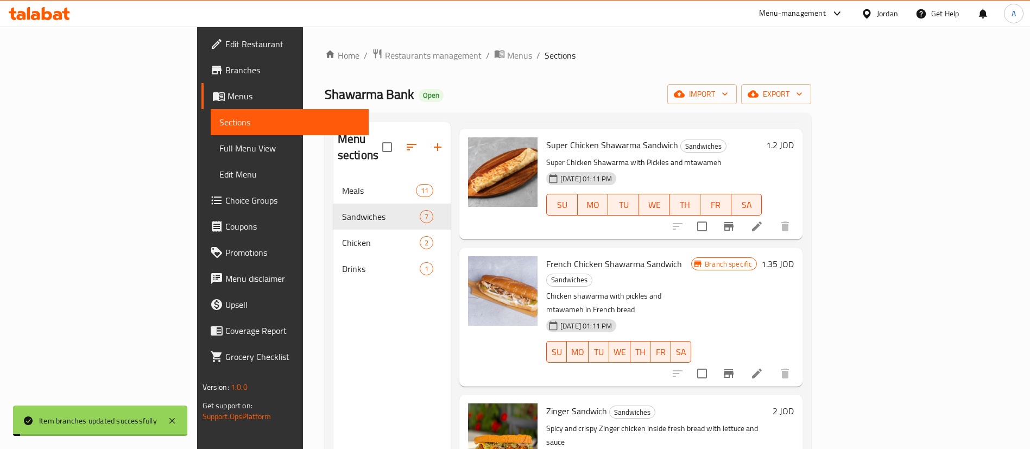
scroll to position [244, 0]
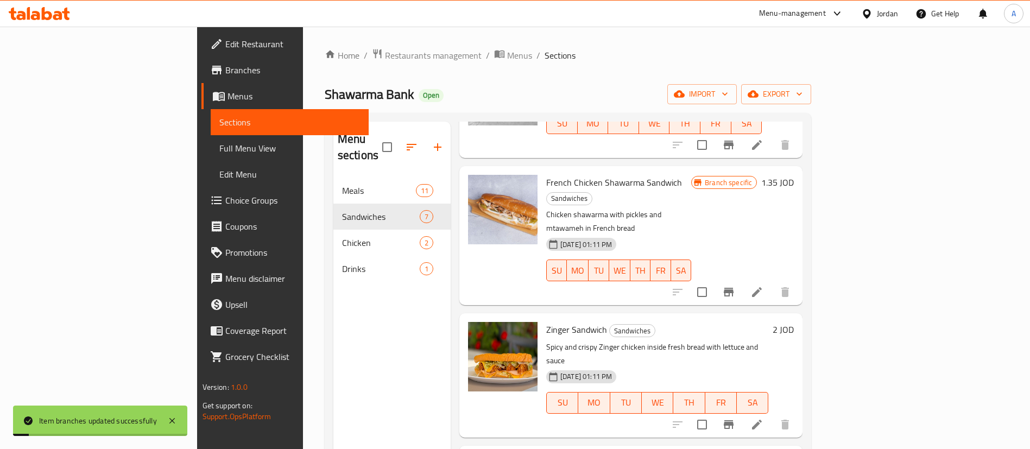
click at [735, 418] on icon "Branch-specific-item" at bounding box center [728, 424] width 13 height 13
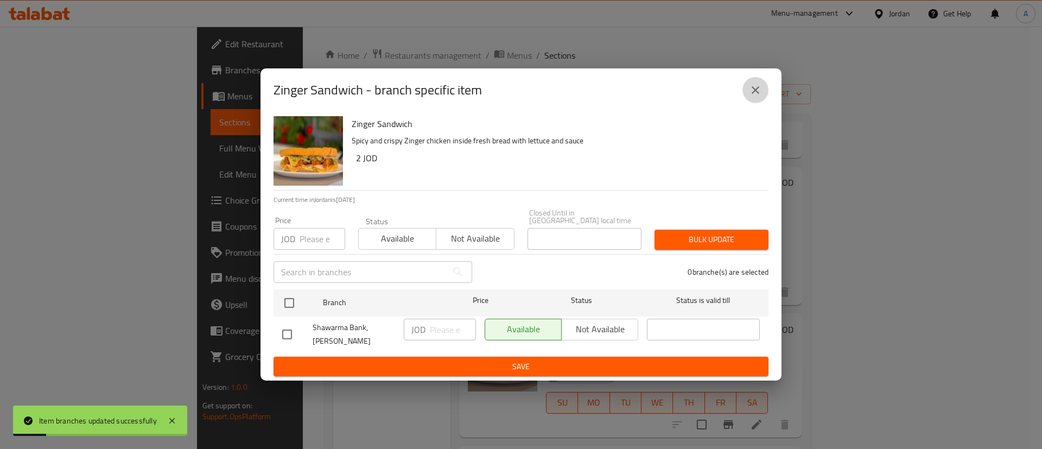
drag, startPoint x: 751, startPoint y: 103, endPoint x: 828, endPoint y: 204, distance: 127.4
click at [752, 97] on icon "close" at bounding box center [755, 90] width 13 height 13
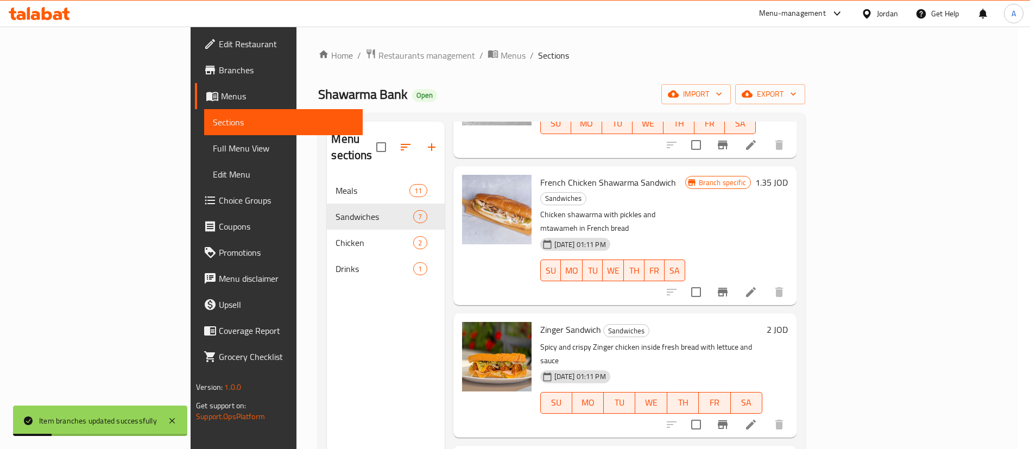
scroll to position [326, 0]
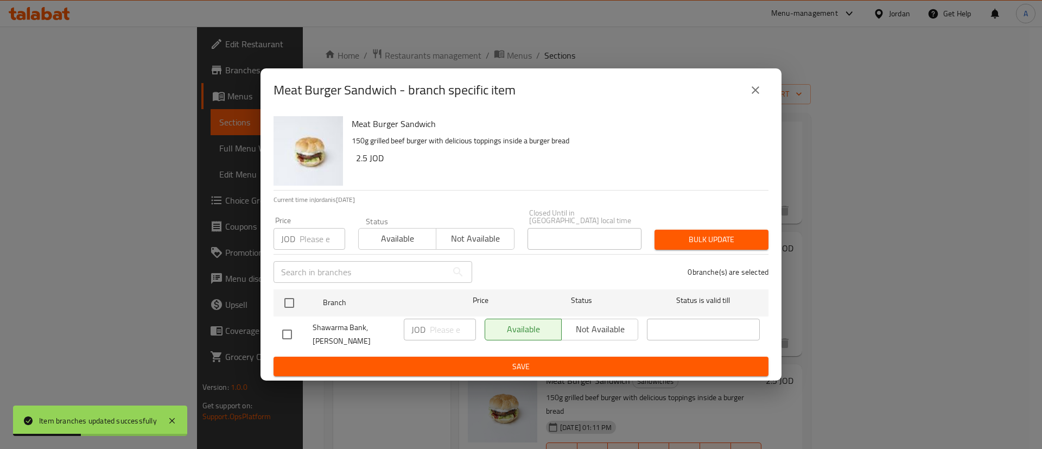
click at [756, 95] on icon "close" at bounding box center [755, 90] width 13 height 13
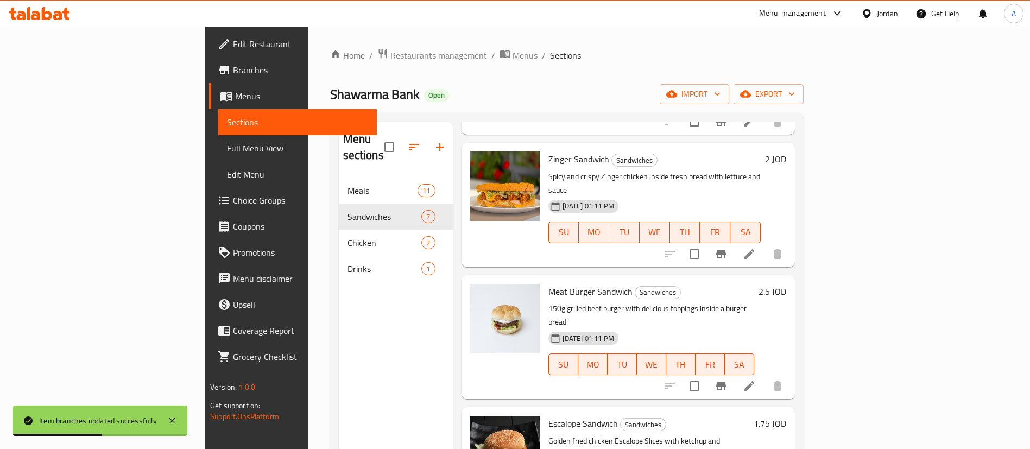
scroll to position [407, 0]
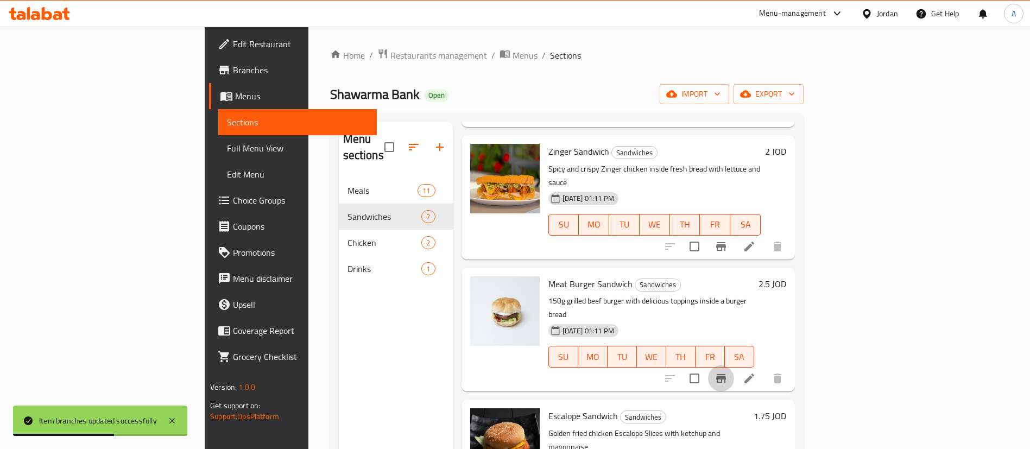
click at [726, 374] on icon "Branch-specific-item" at bounding box center [721, 378] width 10 height 9
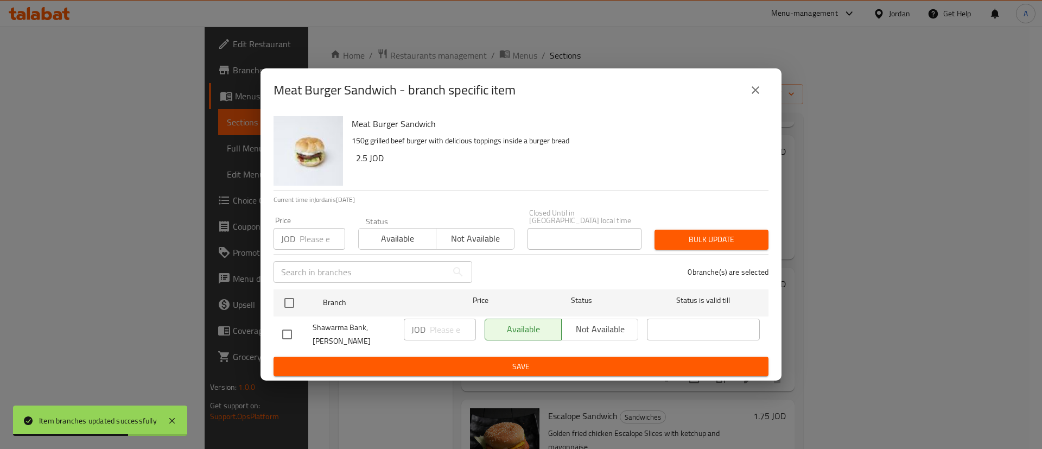
click at [752, 97] on icon "close" at bounding box center [755, 90] width 13 height 13
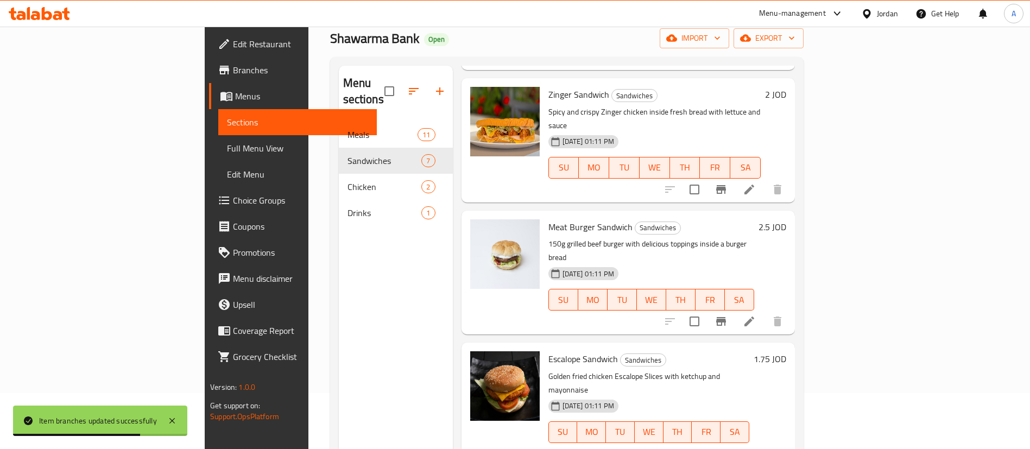
scroll to position [81, 0]
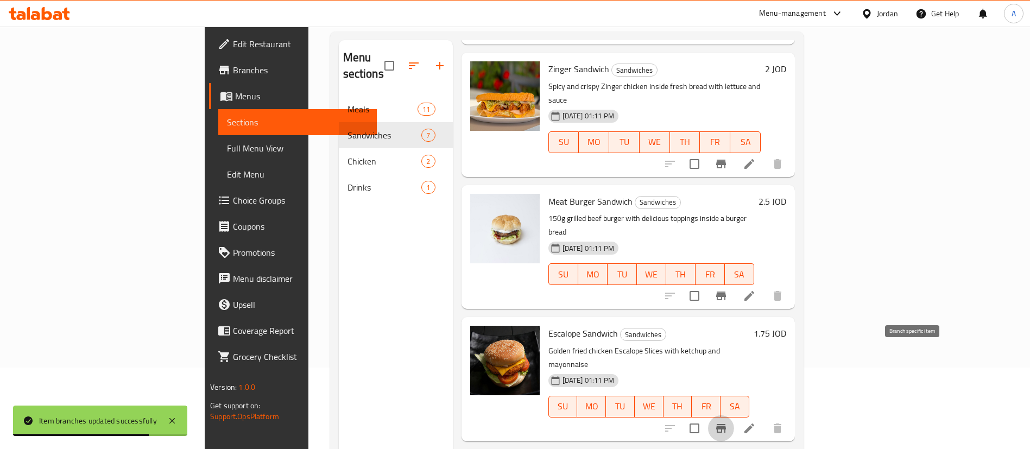
click at [727, 422] on icon "Branch-specific-item" at bounding box center [720, 428] width 13 height 13
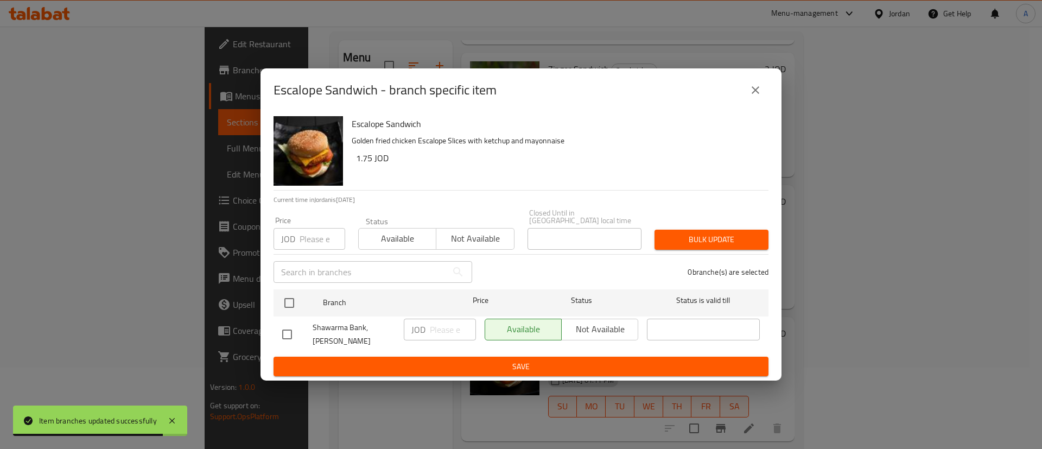
drag, startPoint x: 759, startPoint y: 99, endPoint x: 760, endPoint y: 105, distance: 6.0
click at [759, 97] on icon "close" at bounding box center [755, 90] width 13 height 13
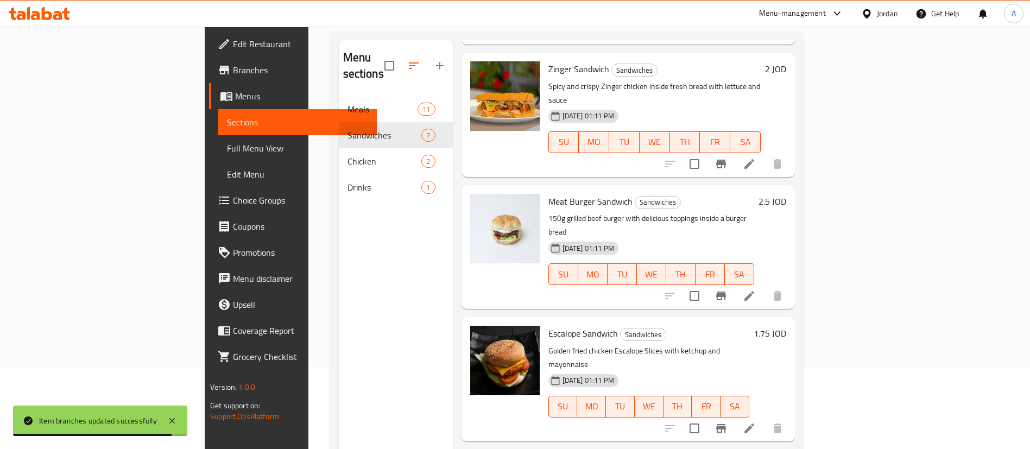
scroll to position [152, 0]
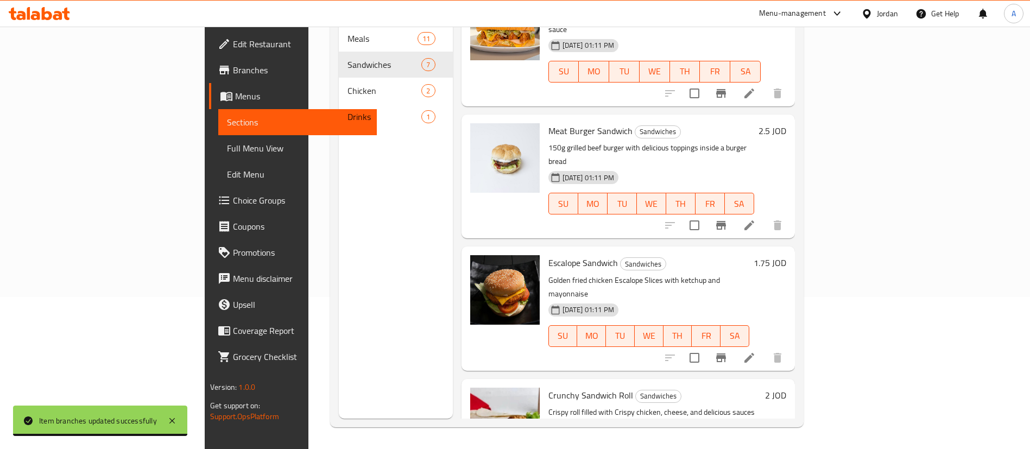
click at [803, 421] on div "Menu sections Meals 11 Sandwiches 7 Chicken 2 Drinks 1 Menu items Add Sort Mana…" at bounding box center [566, 194] width 473 height 466
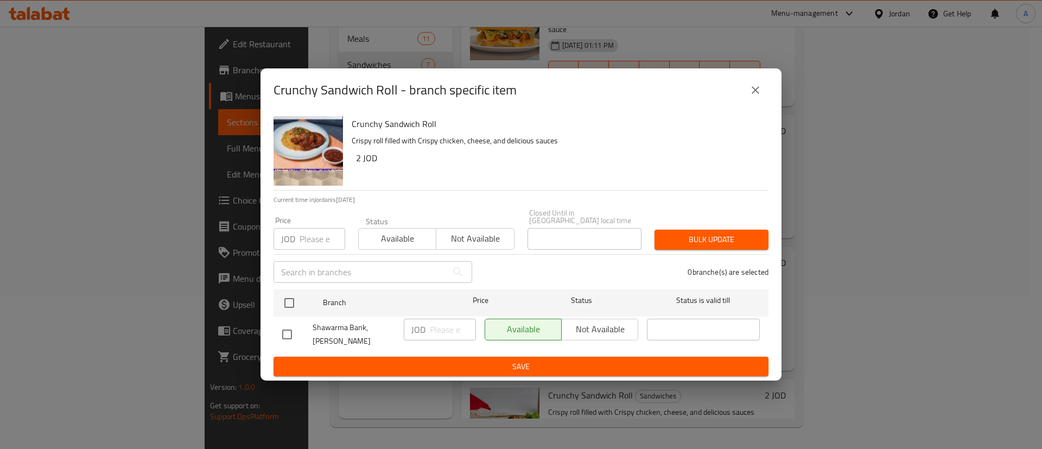
click at [757, 94] on icon "close" at bounding box center [756, 90] width 8 height 8
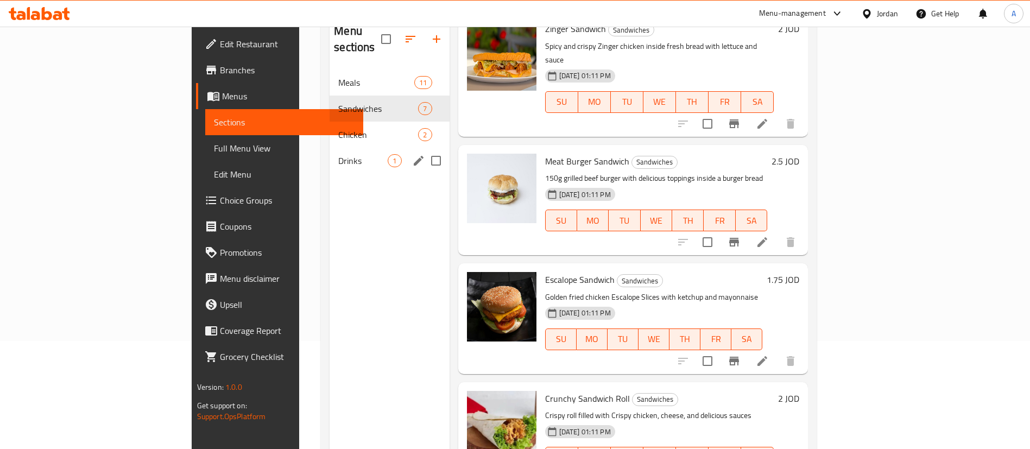
scroll to position [71, 0]
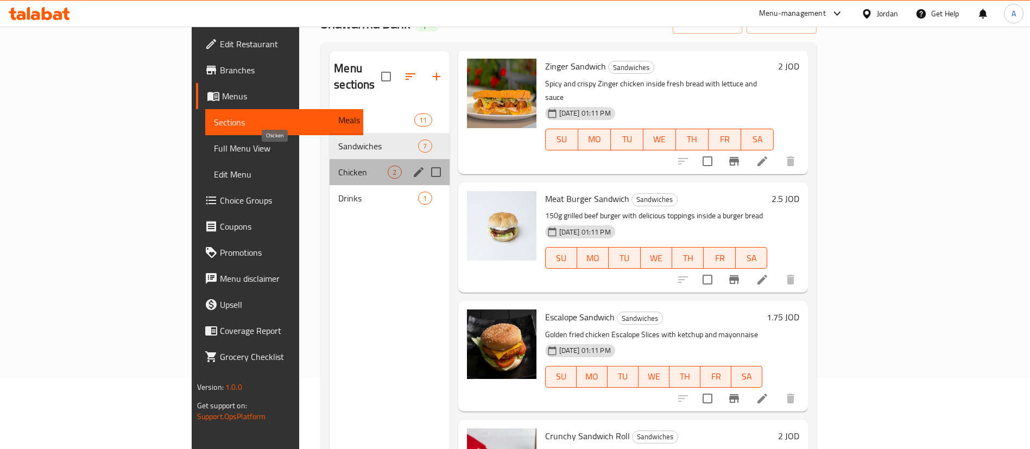
click at [338, 166] on span "Chicken" at bounding box center [362, 172] width 49 height 13
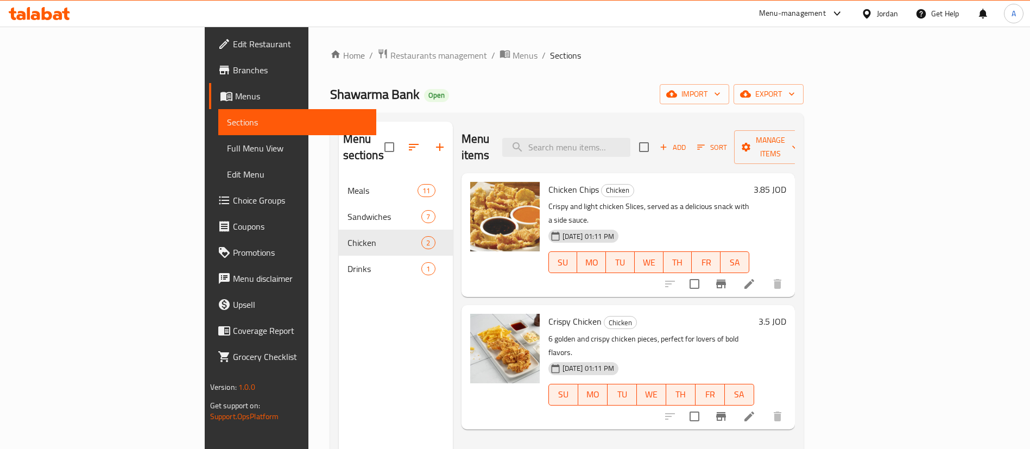
click at [734, 271] on button "Branch-specific-item" at bounding box center [721, 284] width 26 height 26
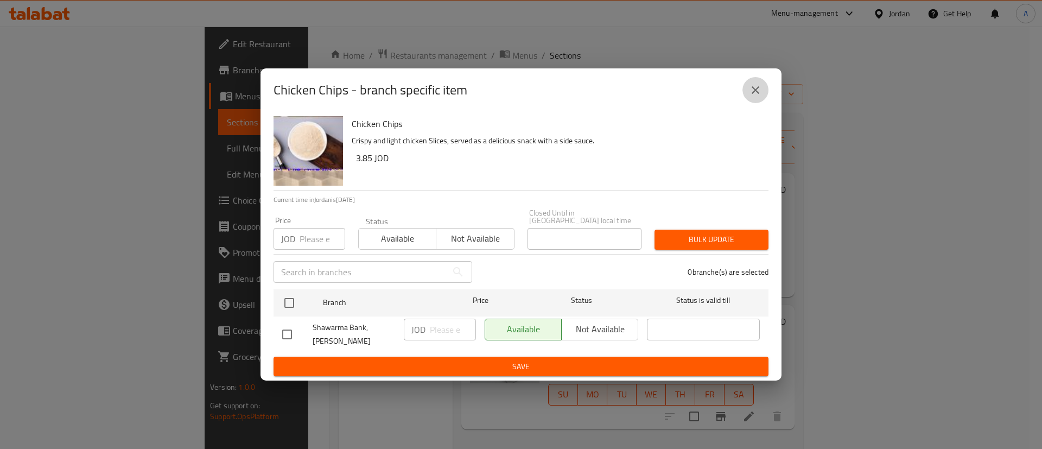
click at [756, 97] on icon "close" at bounding box center [755, 90] width 13 height 13
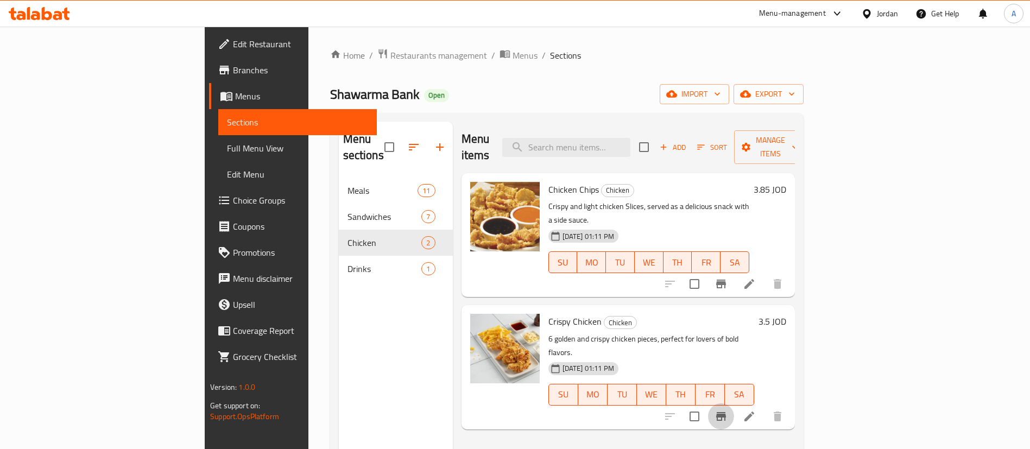
click at [734, 403] on button "Branch-specific-item" at bounding box center [721, 416] width 26 height 26
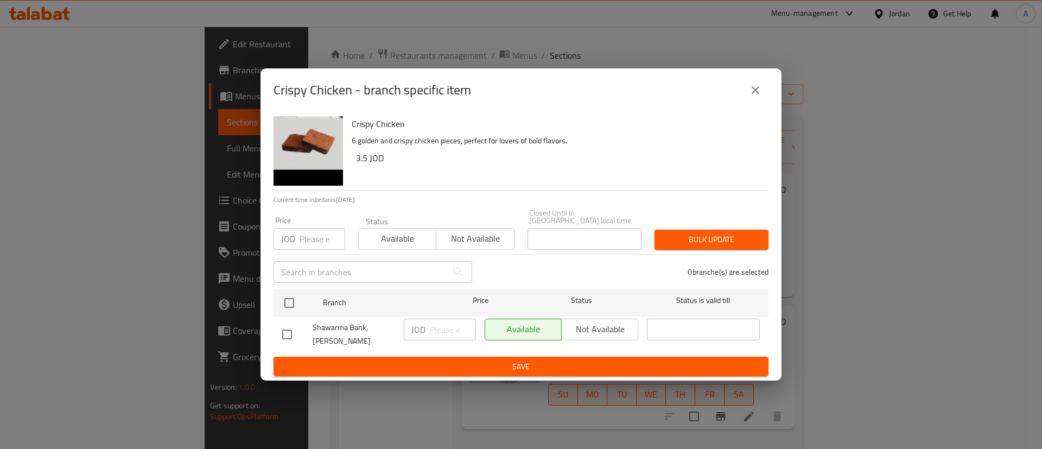
click at [765, 97] on button "close" at bounding box center [756, 90] width 26 height 26
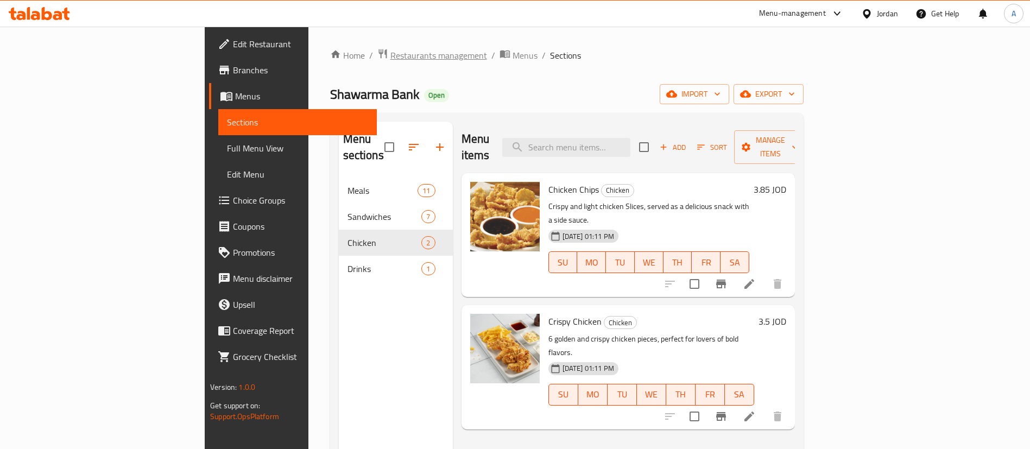
click at [390, 52] on span "Restaurants management" at bounding box center [438, 55] width 97 height 13
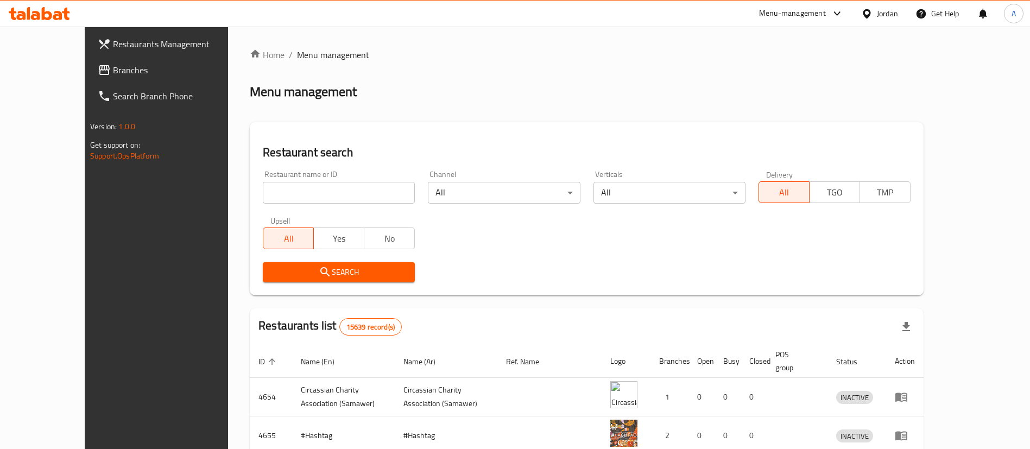
click at [52, 14] on icon at bounding box center [47, 13] width 10 height 13
